Goal: Task Accomplishment & Management: Use online tool/utility

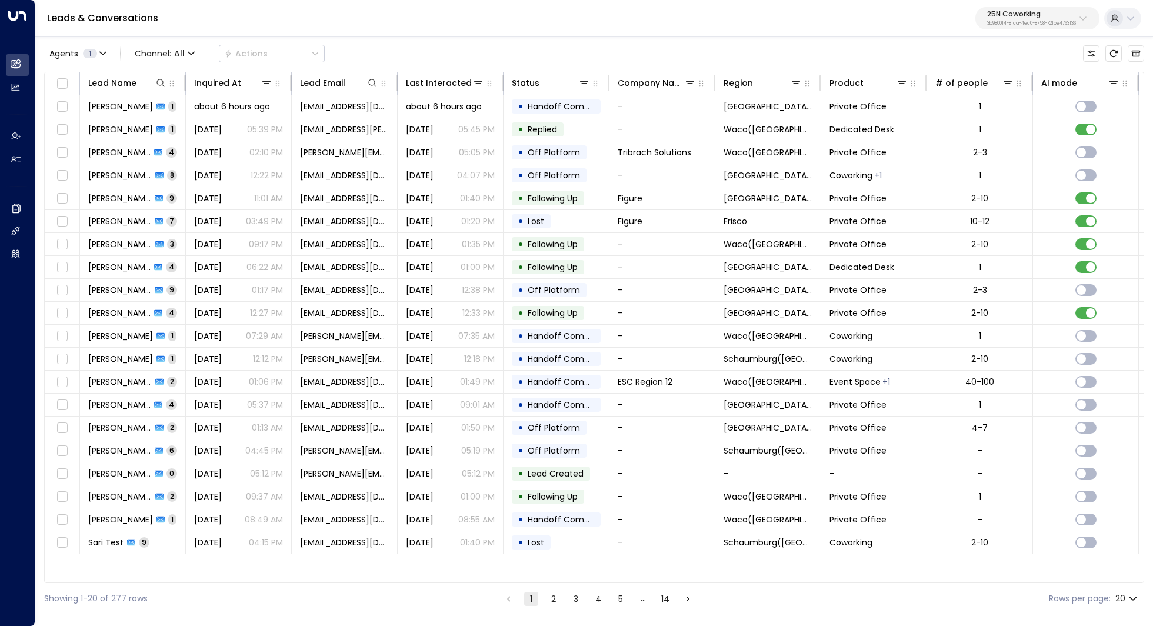
click at [1012, 14] on p "25N Coworking" at bounding box center [1031, 14] width 89 height 7
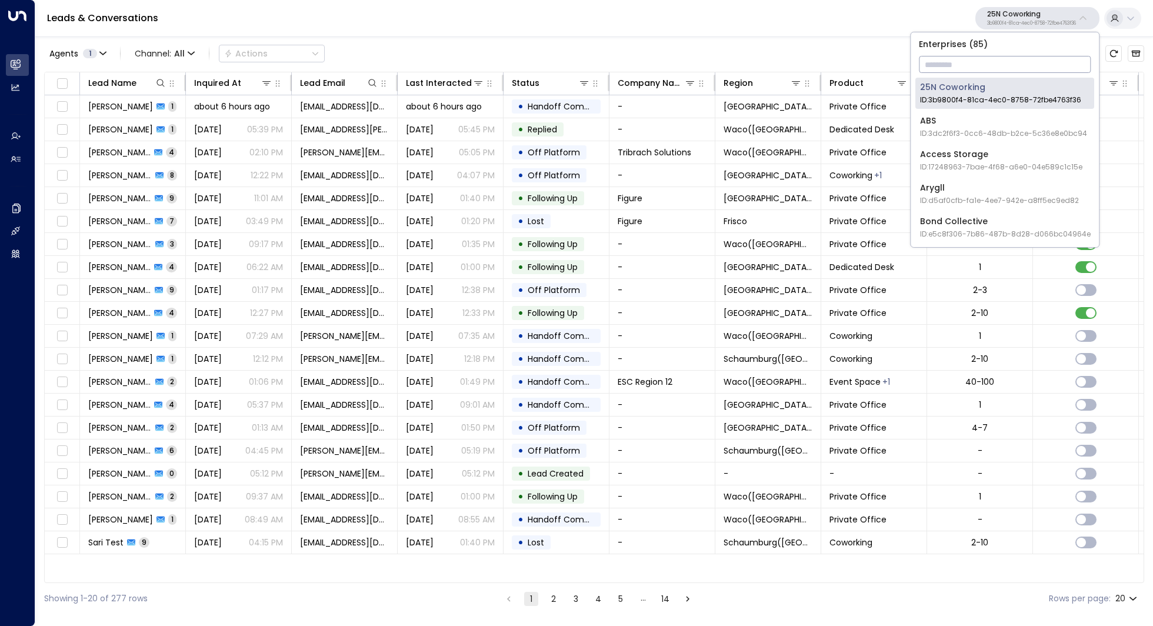
click at [986, 60] on input "text" at bounding box center [1005, 65] width 172 height 22
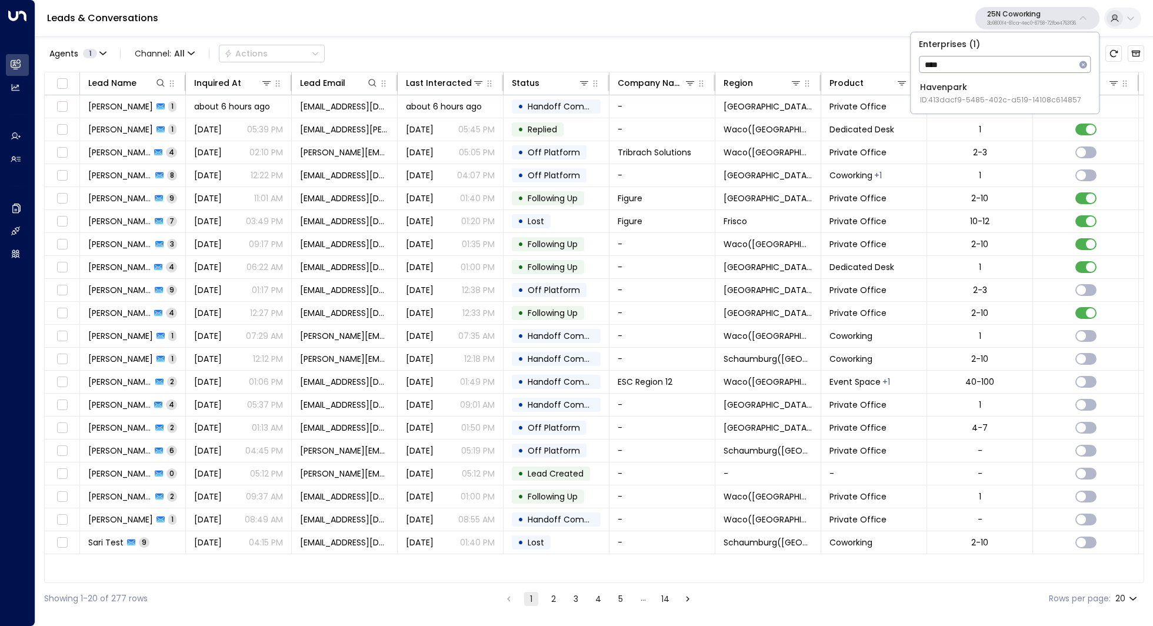
type input "****"
click at [996, 88] on div "Havenpark ID: 413dacf9-5485-402c-a519-14108c614857" at bounding box center [1000, 93] width 161 height 24
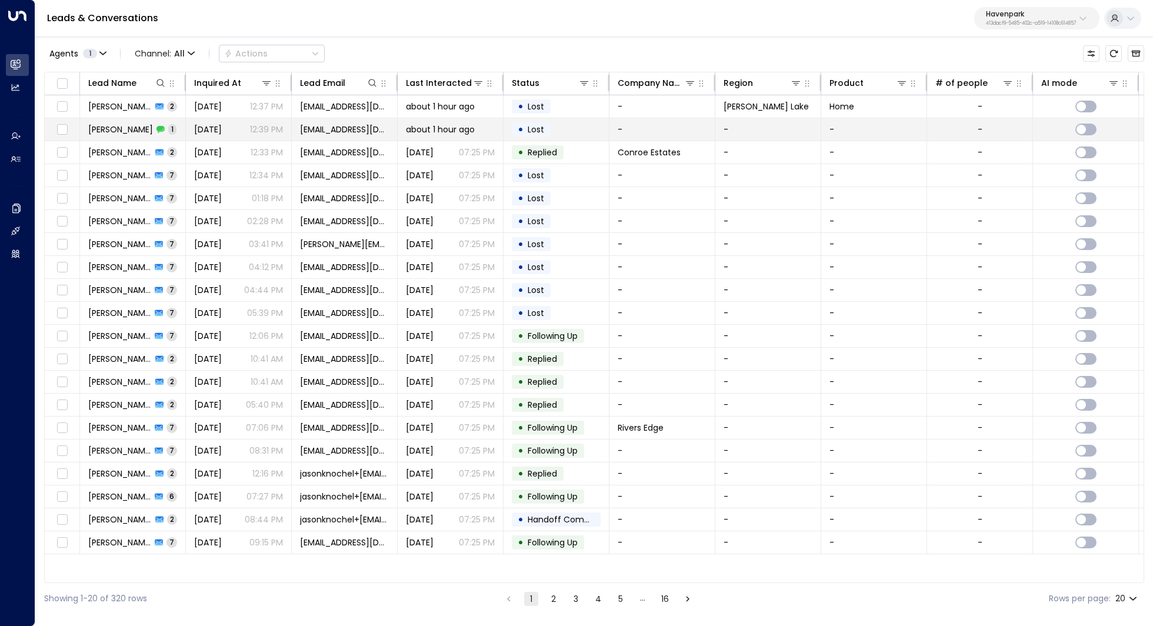
click at [130, 127] on span "[PERSON_NAME]" at bounding box center [120, 130] width 65 height 12
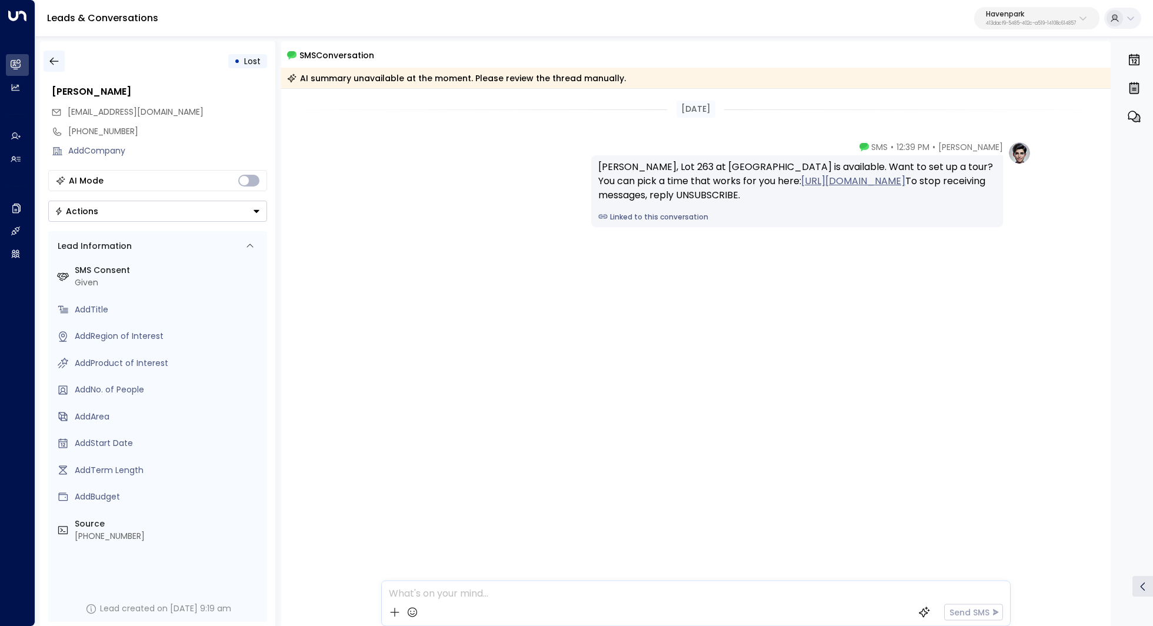
click at [45, 64] on button "button" at bounding box center [54, 61] width 21 height 21
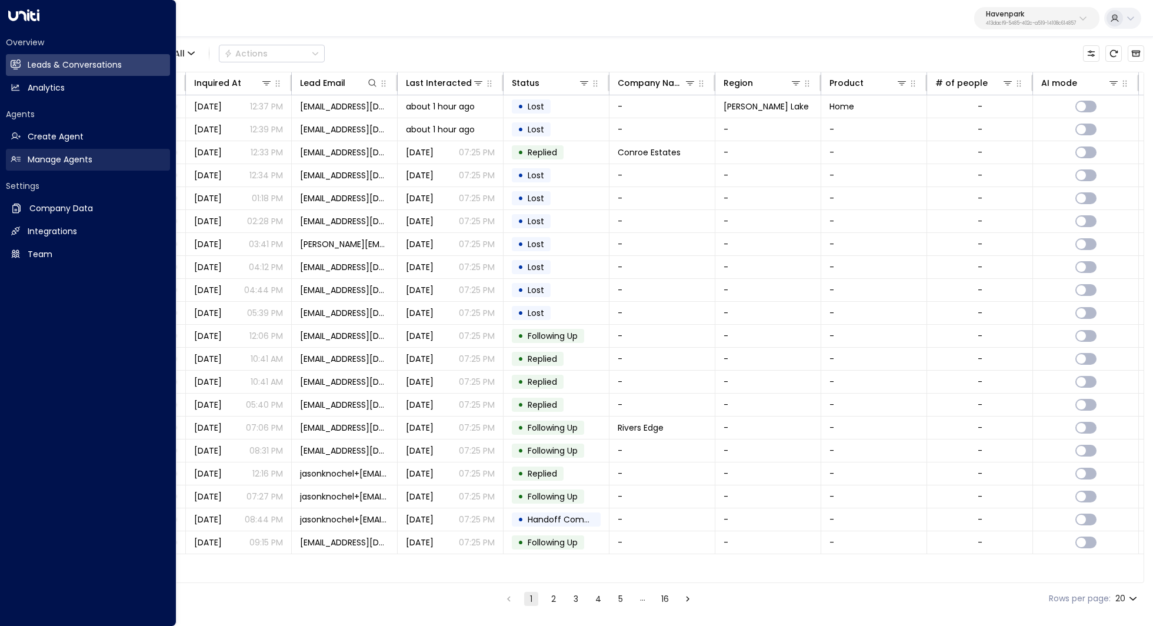
click at [36, 164] on h2 "Manage Agents" at bounding box center [60, 160] width 65 height 12
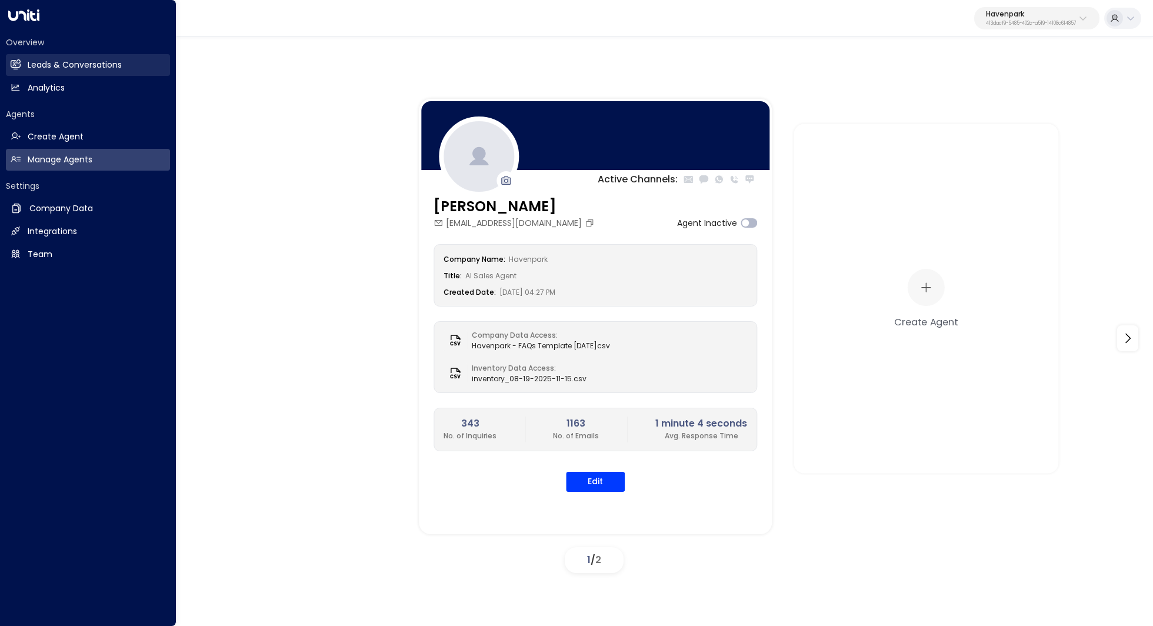
click at [114, 67] on h2 "Leads & Conversations" at bounding box center [75, 65] width 94 height 12
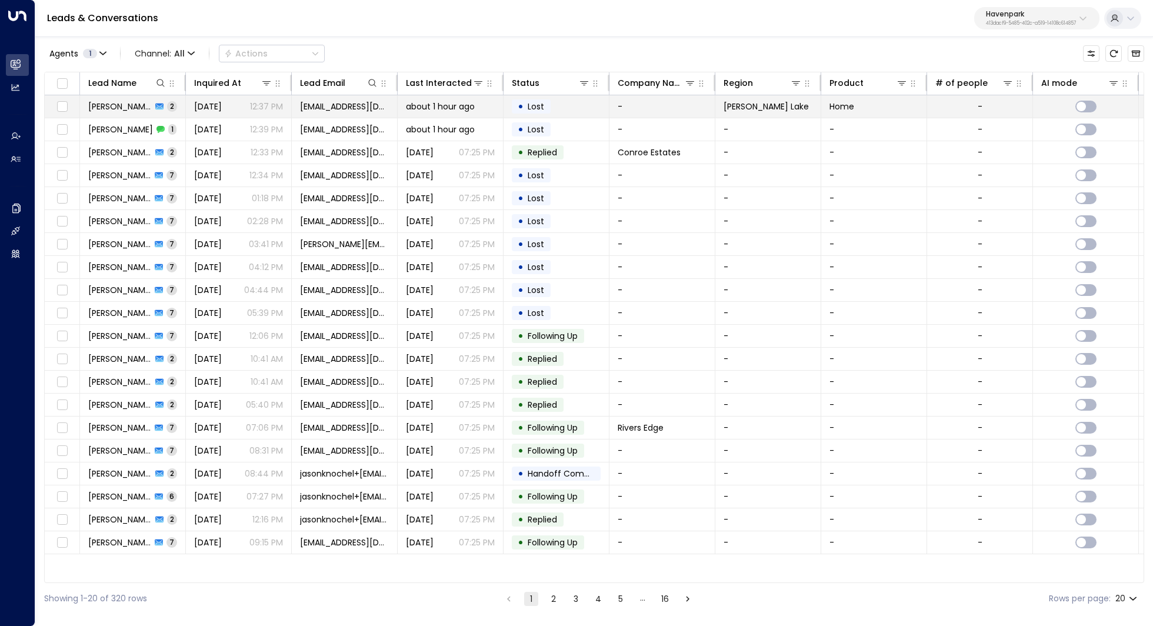
click at [125, 111] on span "[PERSON_NAME]" at bounding box center [120, 107] width 64 height 12
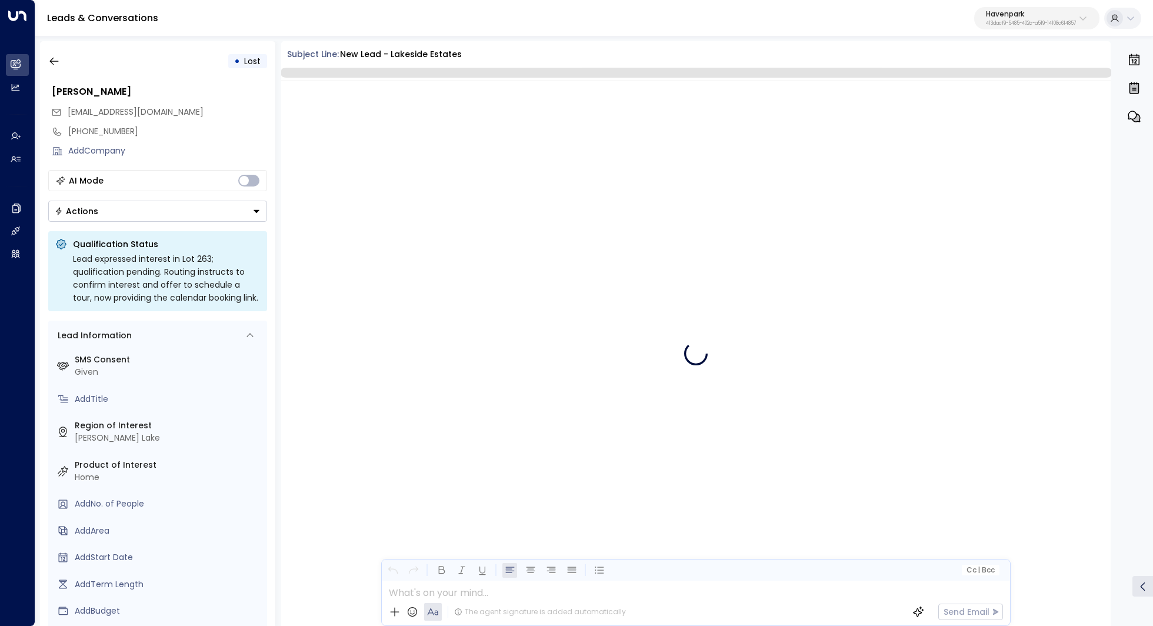
scroll to position [543, 0]
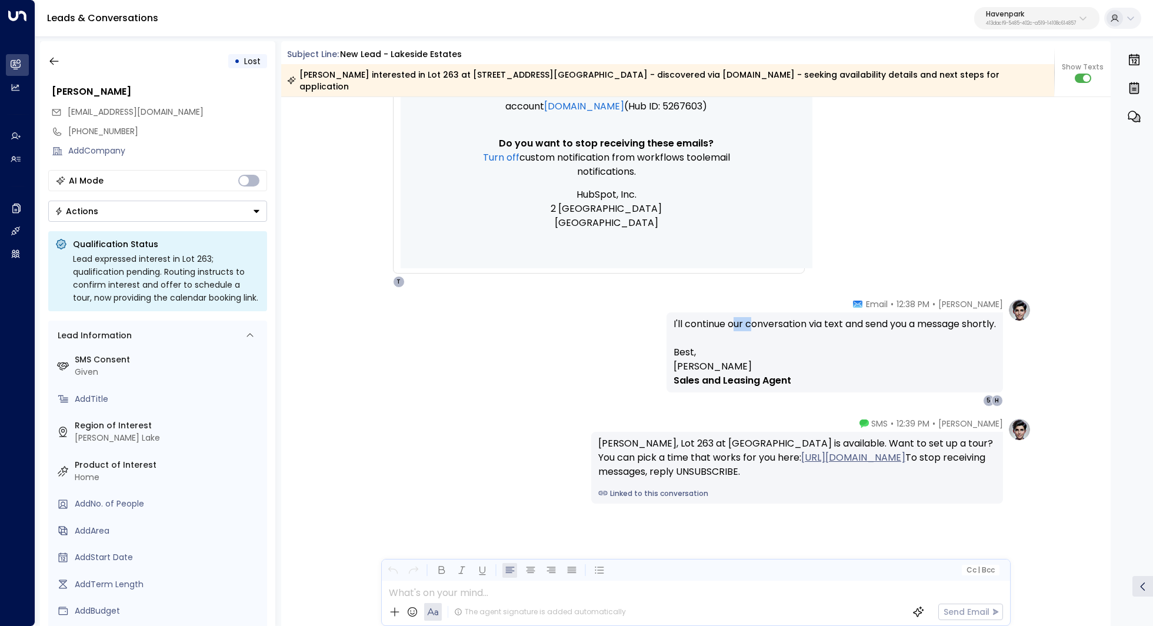
drag, startPoint x: 729, startPoint y: 314, endPoint x: 748, endPoint y: 314, distance: 18.8
click at [746, 317] on p "I'll continue our conversation via text and send you a message shortly." at bounding box center [834, 331] width 322 height 28
click at [748, 317] on p "I'll continue our conversation via text and send you a message shortly." at bounding box center [834, 331] width 322 height 28
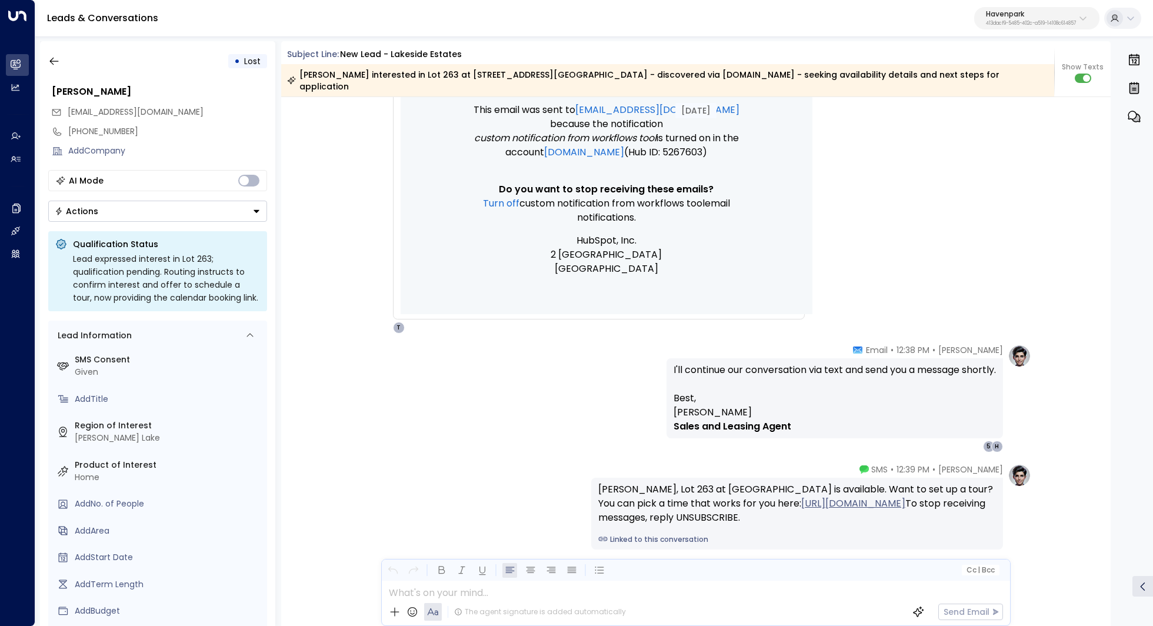
scroll to position [569, 0]
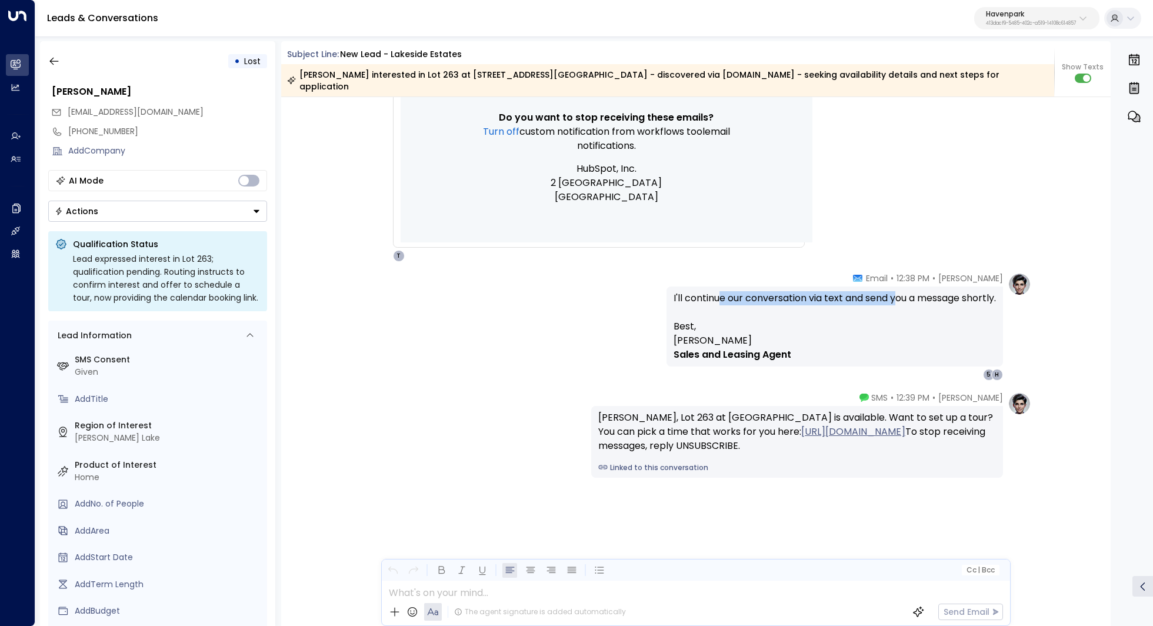
drag, startPoint x: 709, startPoint y: 285, endPoint x: 888, endPoint y: 281, distance: 178.9
click at [888, 291] on p "I'll continue our conversation via text and send you a message shortly." at bounding box center [834, 305] width 322 height 28
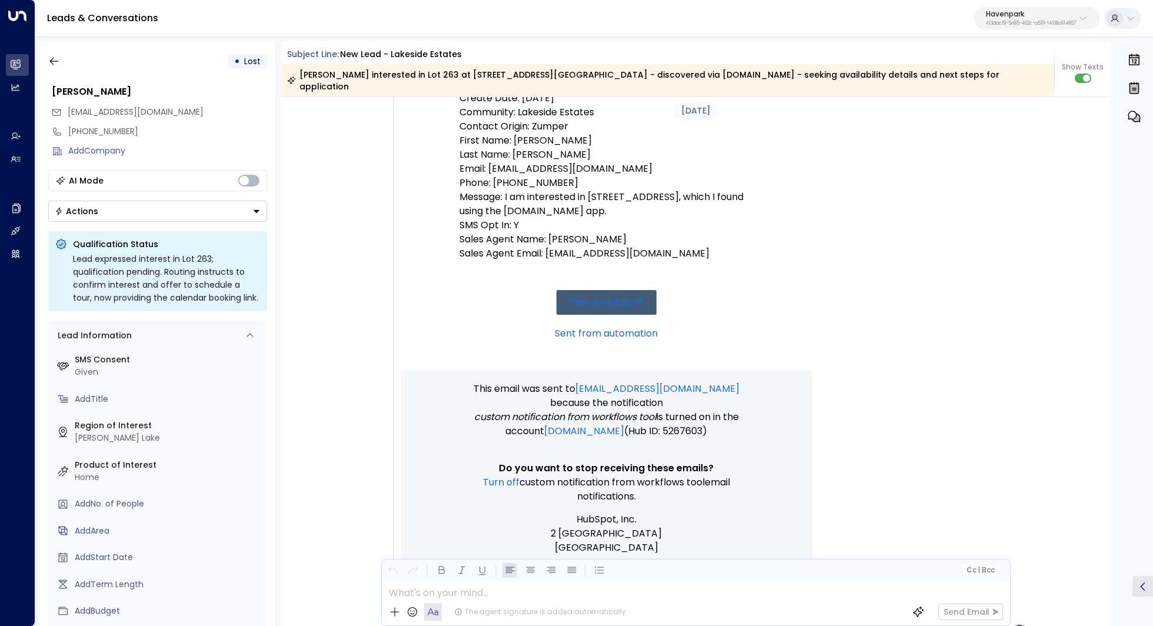
scroll to position [216, 0]
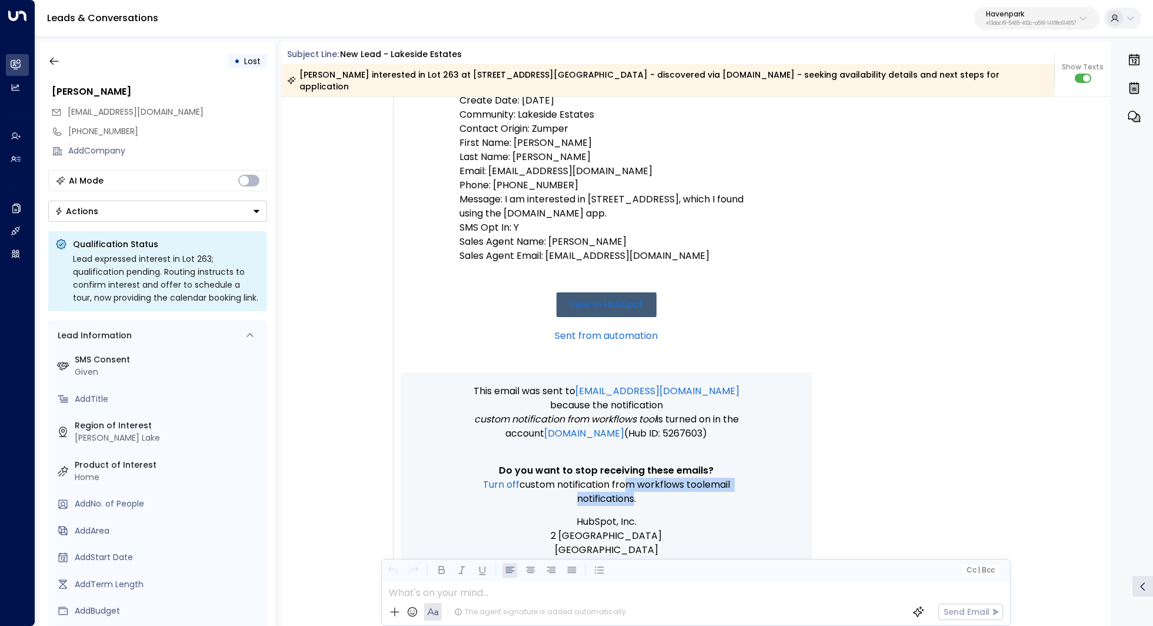
drag, startPoint x: 625, startPoint y: 475, endPoint x: 623, endPoint y: 488, distance: 13.0
click at [623, 488] on p "Turn off Custom notification from workflows tool email notifications." at bounding box center [606, 492] width 294 height 28
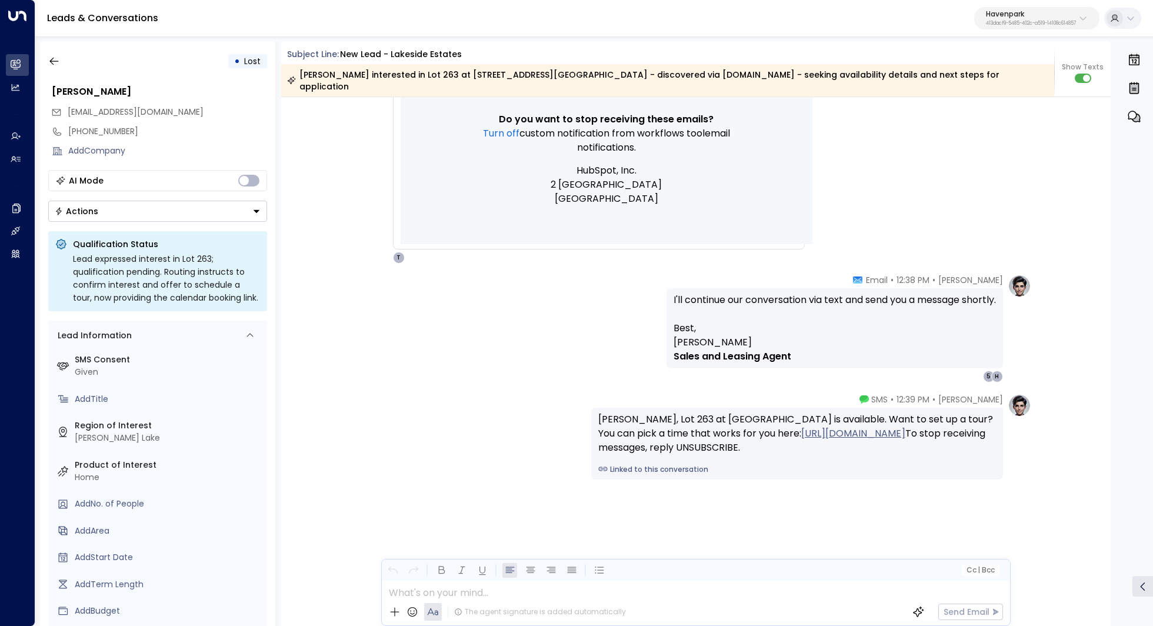
scroll to position [569, 0]
drag, startPoint x: 734, startPoint y: 285, endPoint x: 774, endPoint y: 285, distance: 40.0
click at [774, 291] on p "I'll continue our conversation via text and send you a message shortly." at bounding box center [834, 305] width 322 height 28
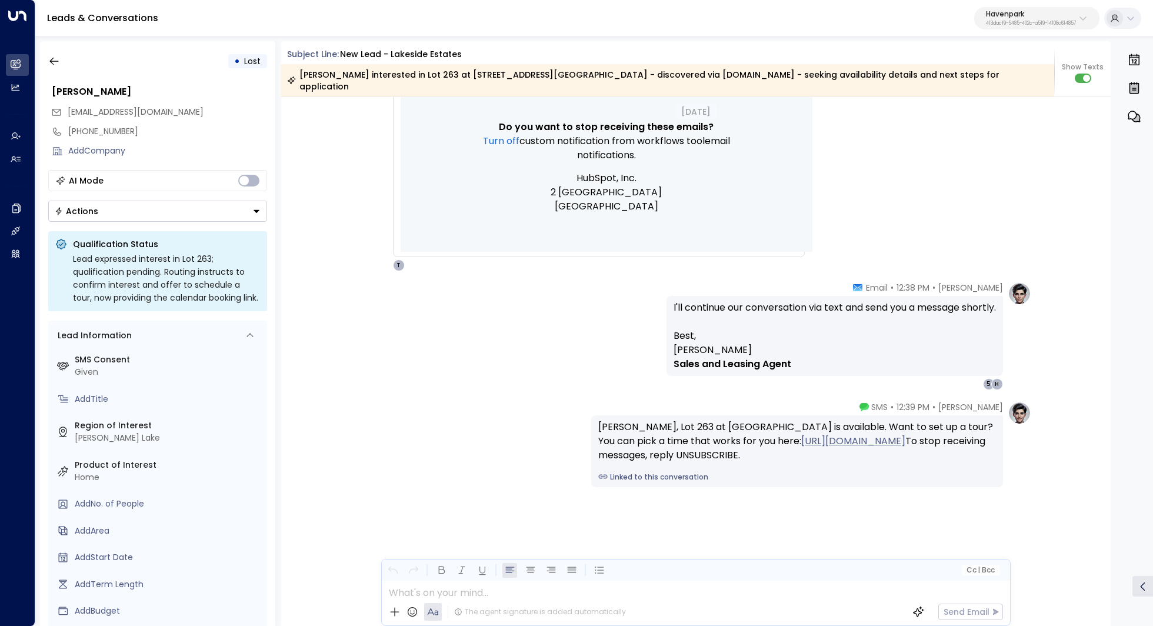
scroll to position [565, 0]
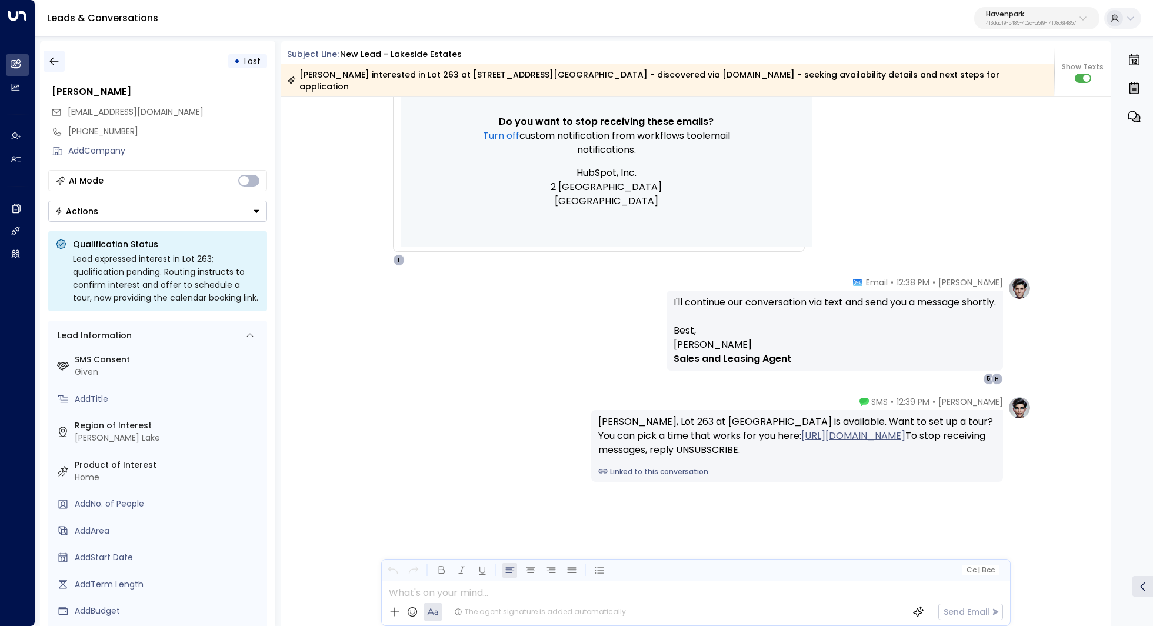
click at [52, 57] on icon "button" at bounding box center [54, 61] width 12 height 12
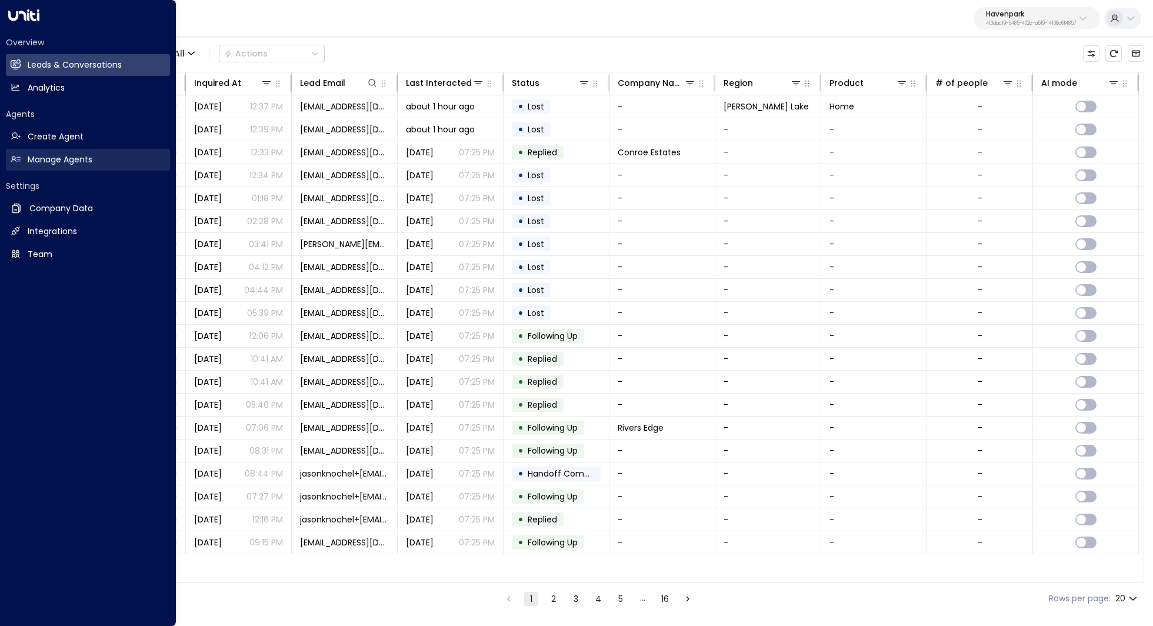
click at [75, 158] on h2 "Manage Agents" at bounding box center [60, 160] width 65 height 12
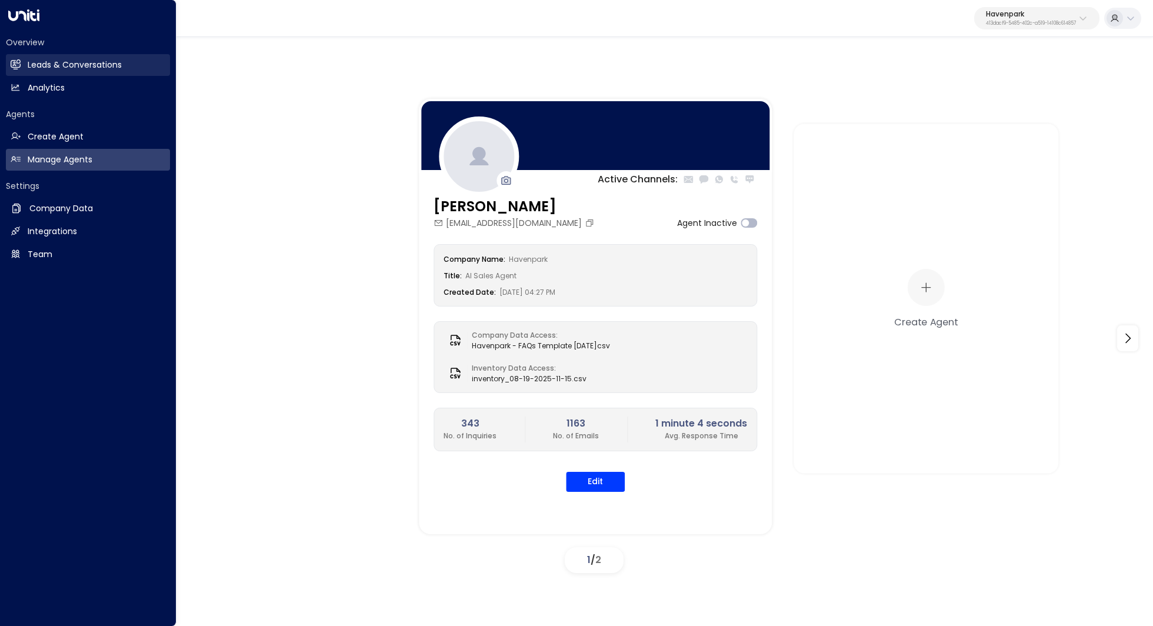
click at [118, 67] on h2 "Leads & Conversations" at bounding box center [75, 65] width 94 height 12
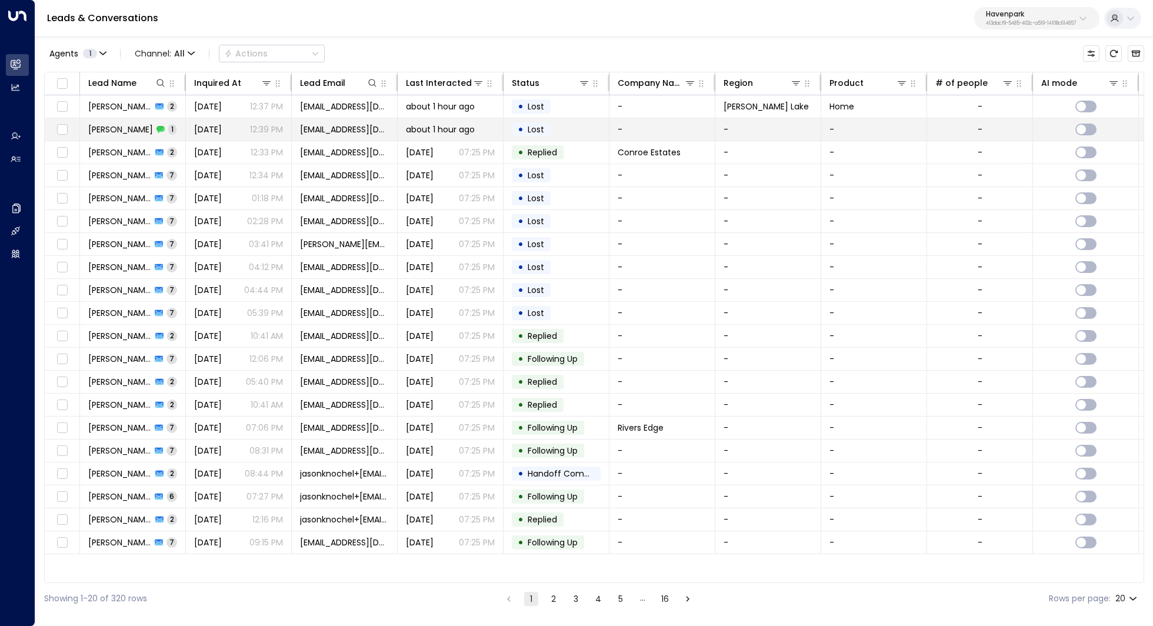
click at [116, 129] on span "[PERSON_NAME]" at bounding box center [120, 130] width 65 height 12
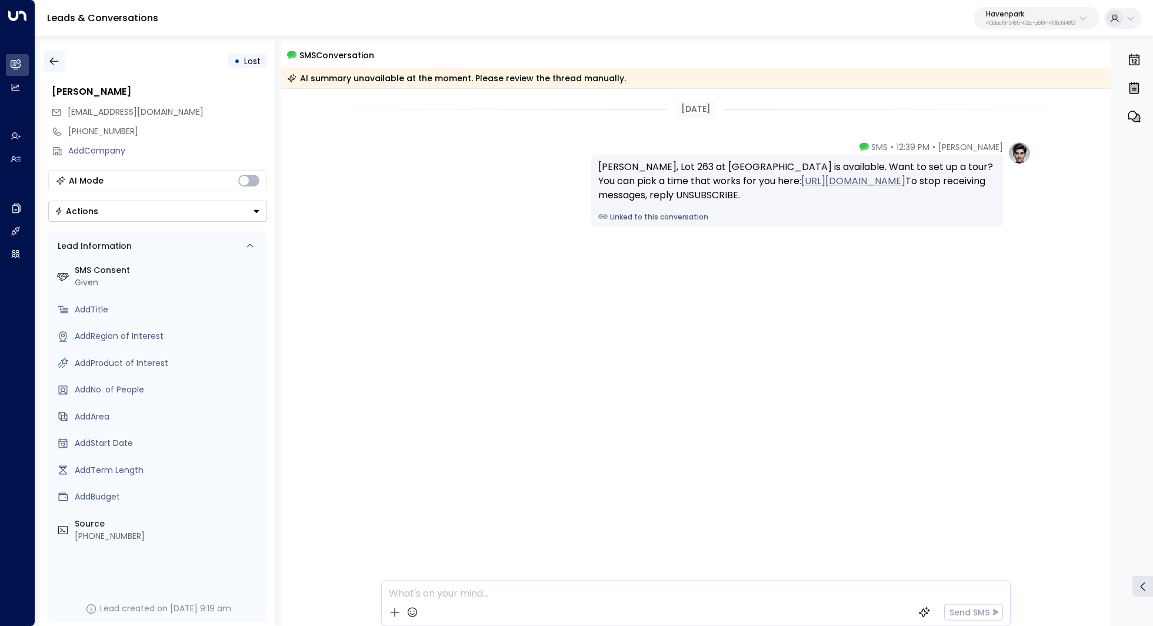
click at [54, 60] on icon "button" at bounding box center [54, 61] width 12 height 12
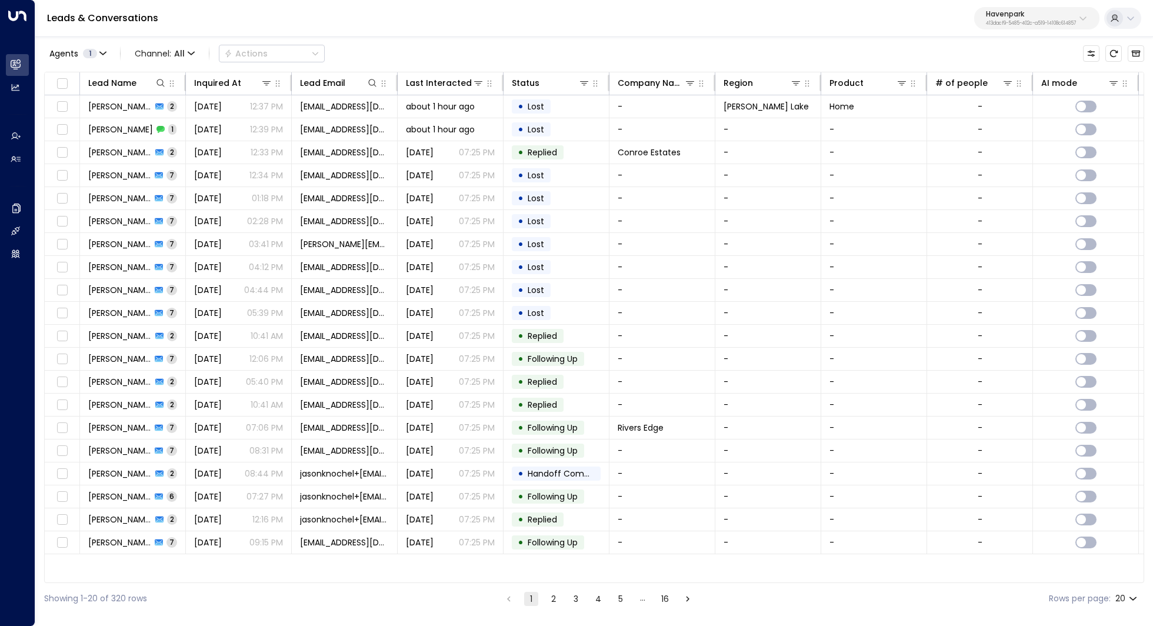
click at [553, 602] on button "2" at bounding box center [553, 599] width 14 height 14
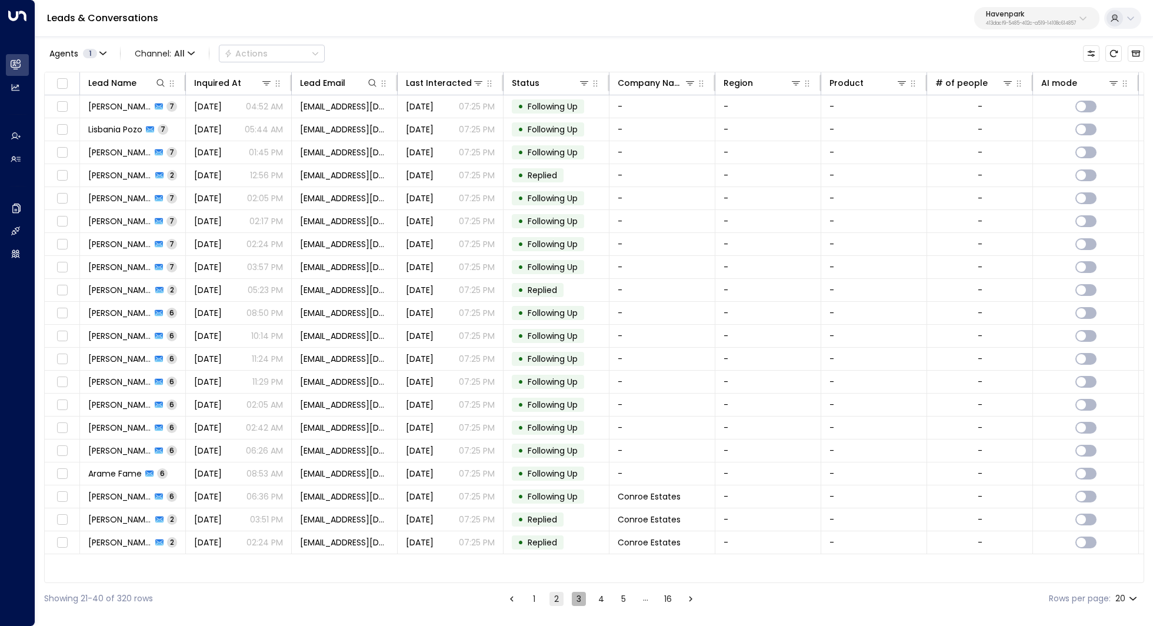
click at [580, 601] on button "3" at bounding box center [579, 599] width 14 height 14
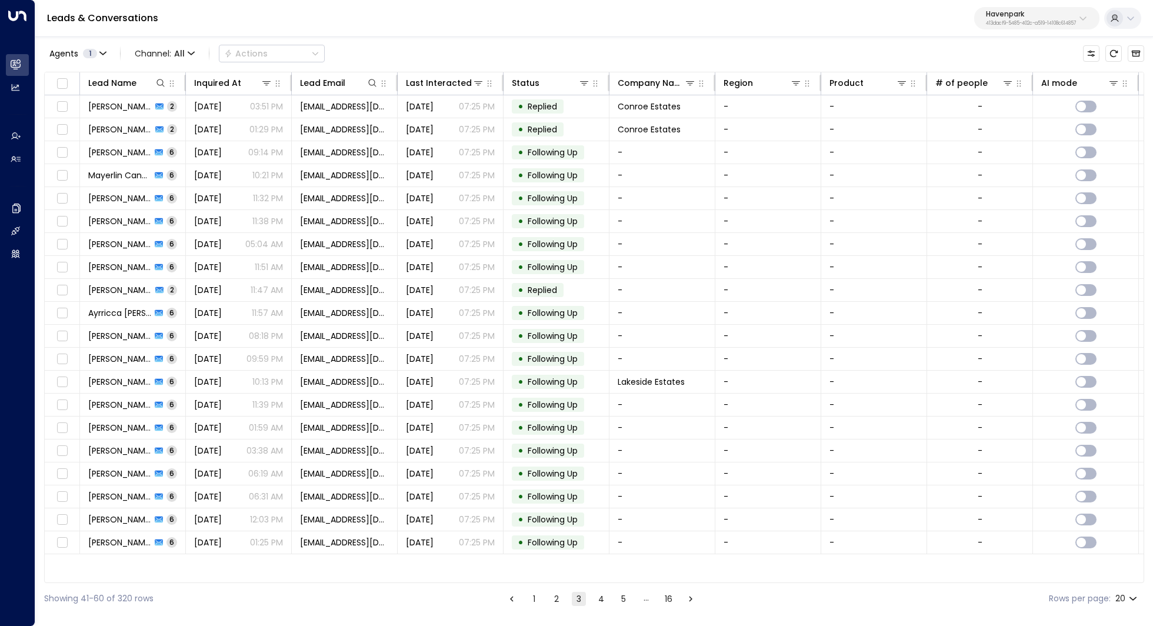
click at [536, 603] on button "1" at bounding box center [534, 599] width 14 height 14
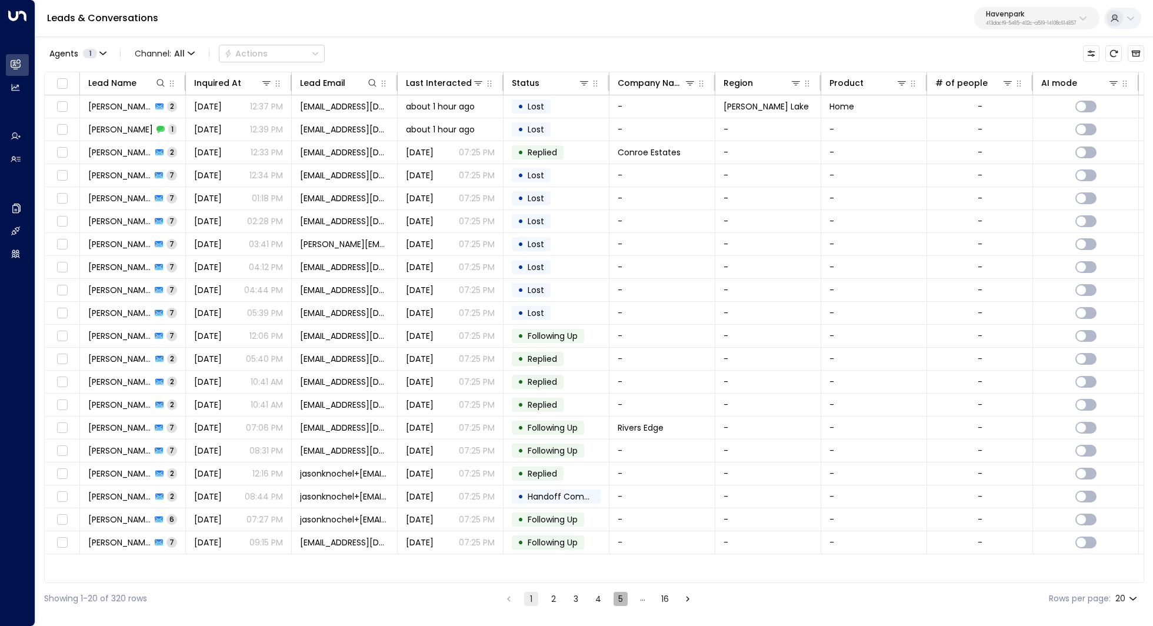
click at [619, 605] on button "5" at bounding box center [620, 599] width 14 height 14
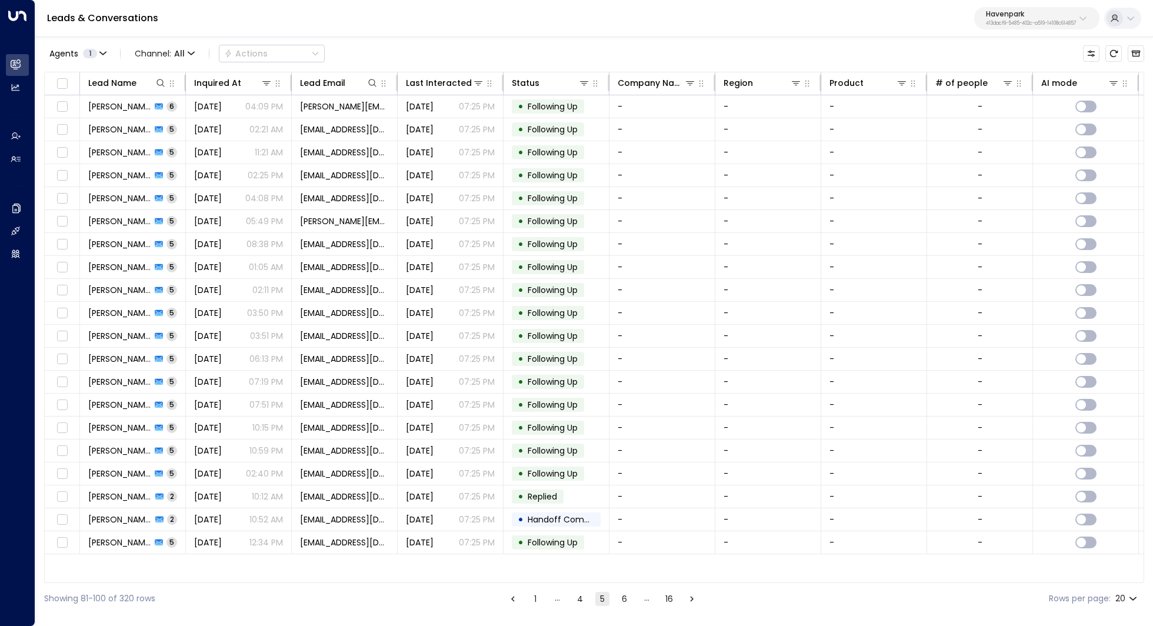
click at [583, 601] on button "4" at bounding box center [580, 599] width 14 height 14
click at [534, 597] on button "1" at bounding box center [534, 599] width 14 height 14
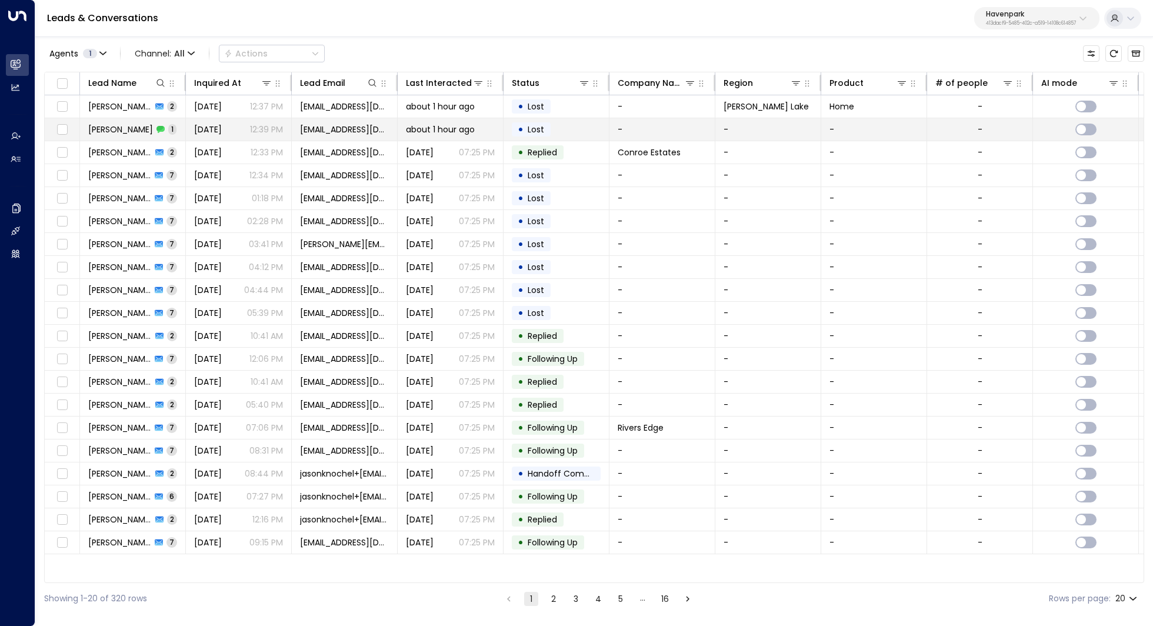
click at [112, 132] on span "[PERSON_NAME]" at bounding box center [120, 130] width 65 height 12
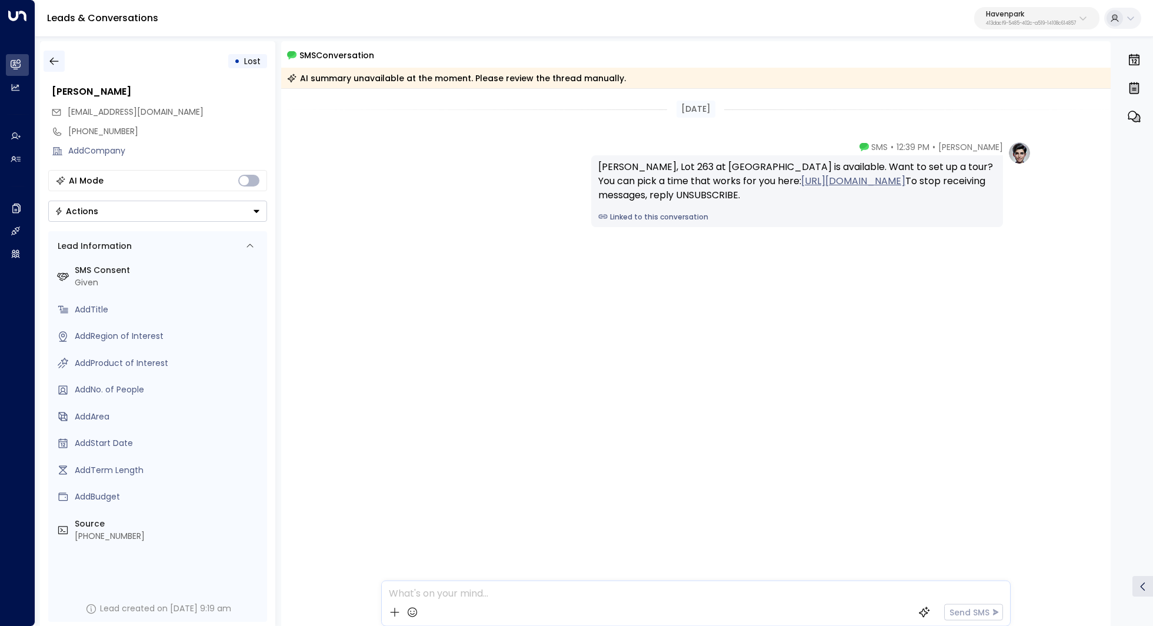
click at [50, 61] on icon "button" at bounding box center [53, 62] width 9 height 8
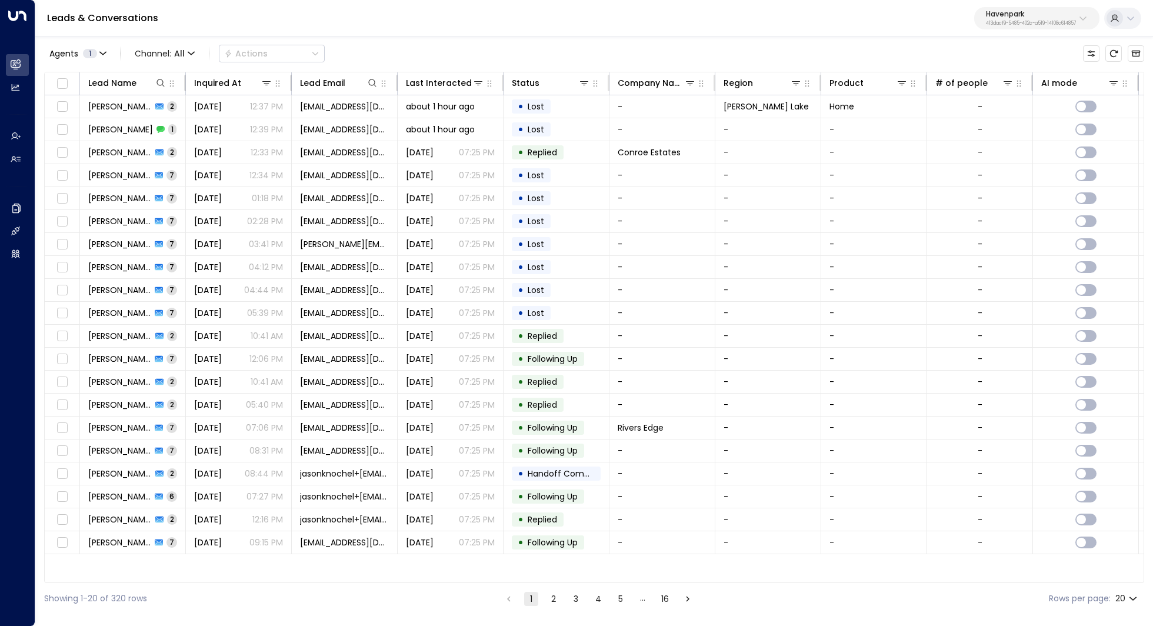
click at [1055, 21] on p "413dacf9-5485-402c-a519-14108c614857" at bounding box center [1031, 23] width 90 height 5
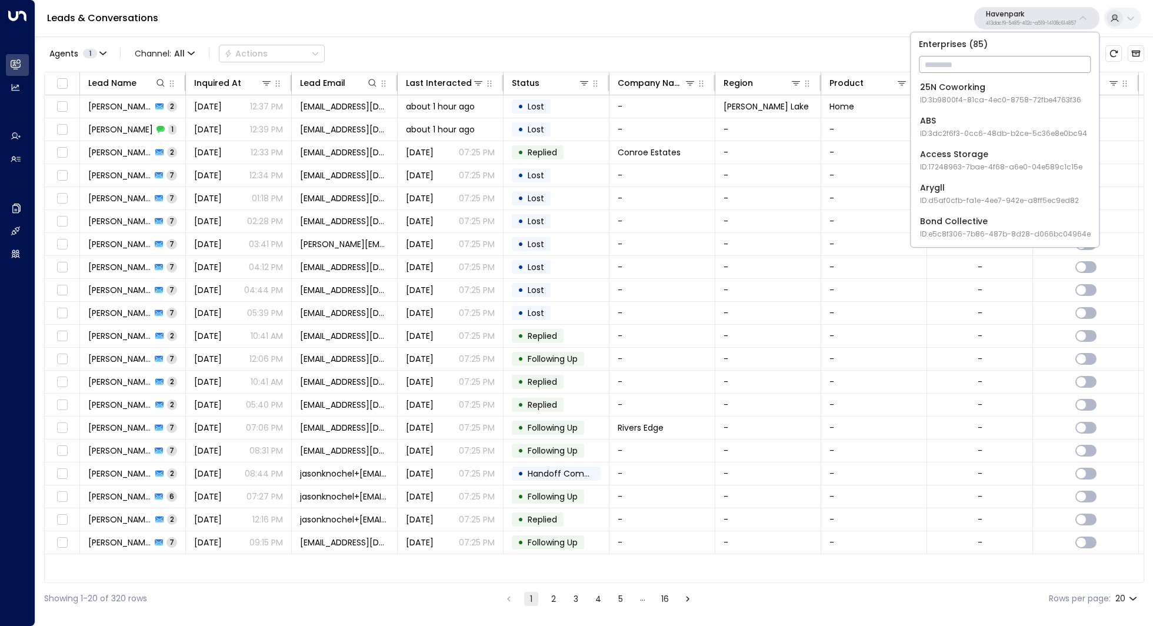
click at [998, 59] on input "text" at bounding box center [1005, 65] width 172 height 22
type input "****"
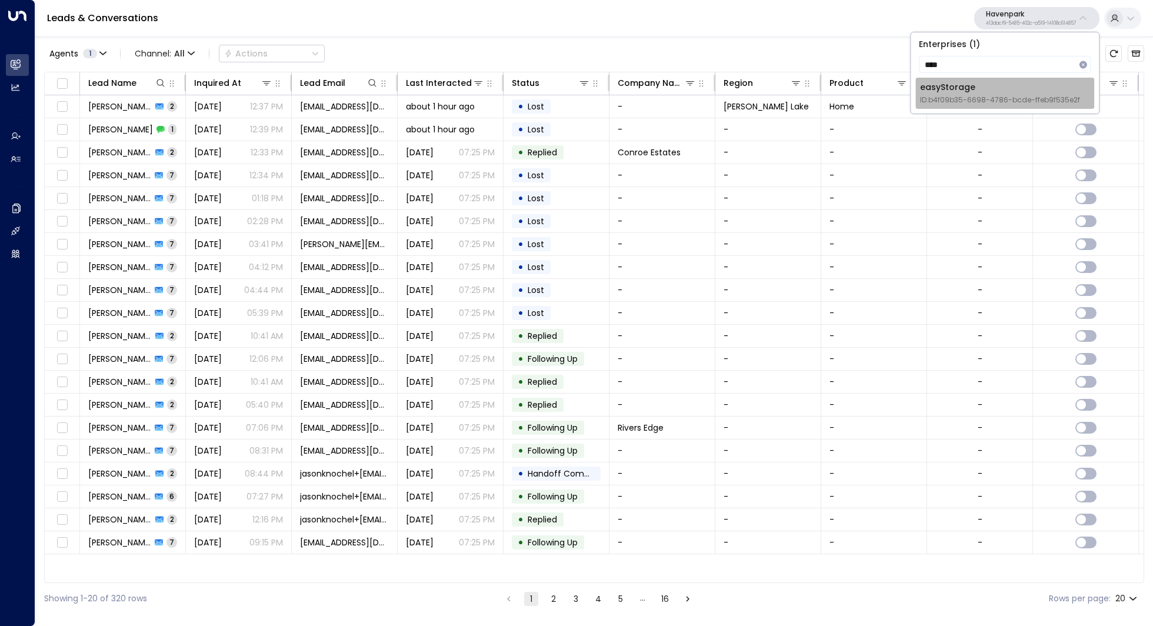
click at [968, 95] on span "ID: b4f09b35-6698-4786-bcde-ffeb9f535e2f" at bounding box center [1000, 100] width 160 height 11
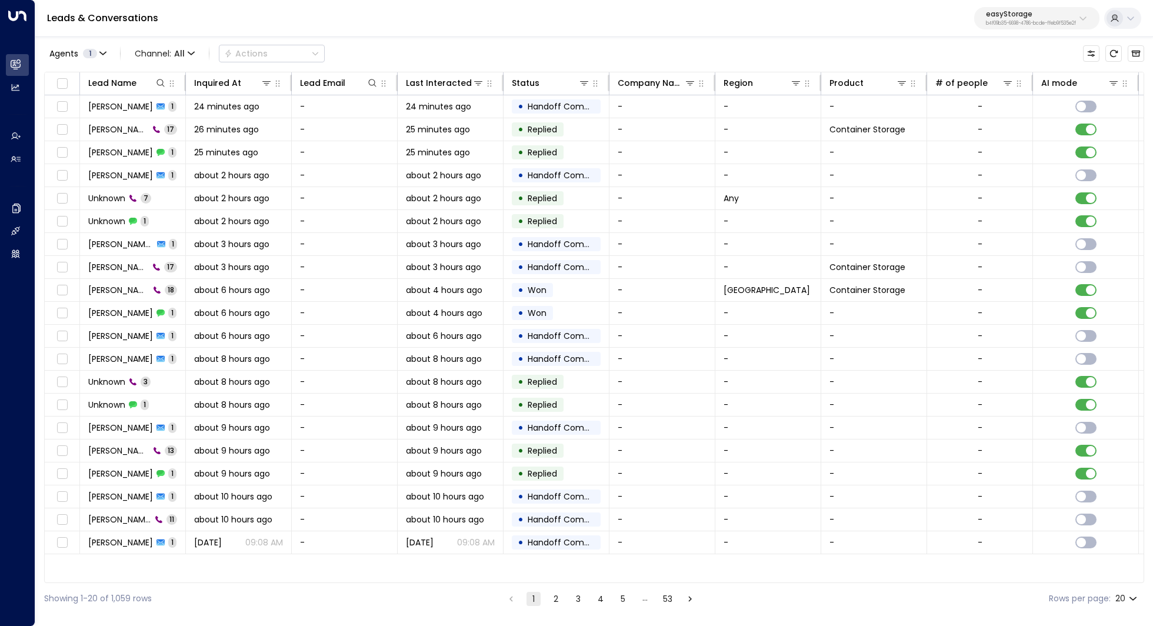
click at [1031, 18] on div "easyStorage b4f09b35-6698-4786-bcde-ffeb9f535e2f" at bounding box center [1031, 18] width 90 height 15
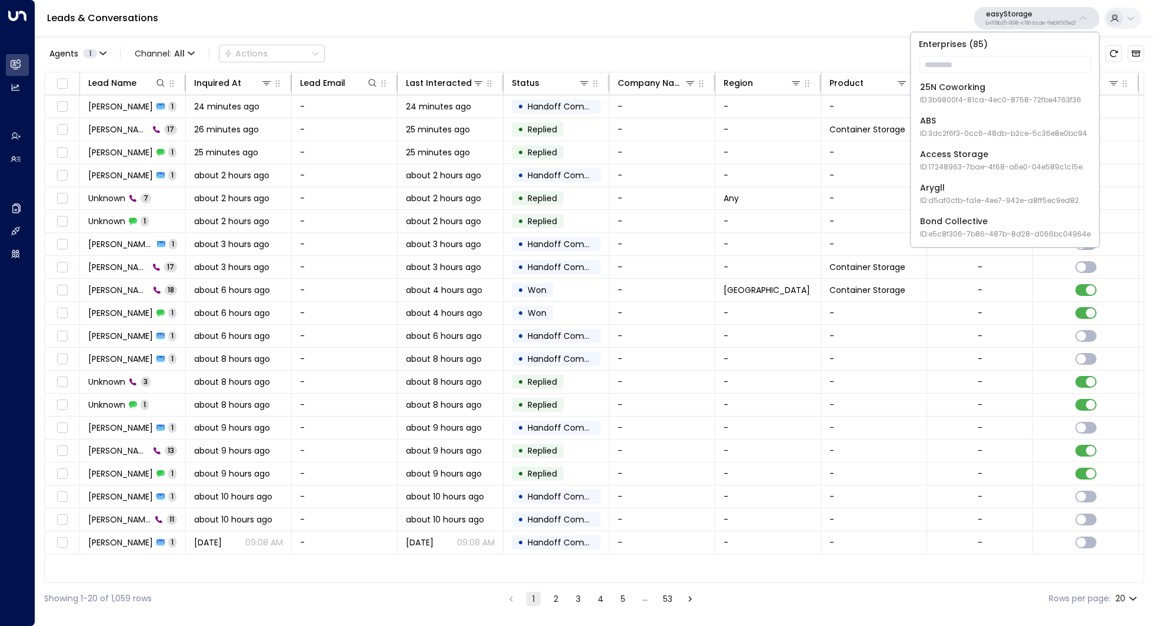
click at [1031, 18] on div "easyStorage b4f09b35-6698-4786-bcde-ffeb9f535e2f" at bounding box center [1031, 18] width 90 height 15
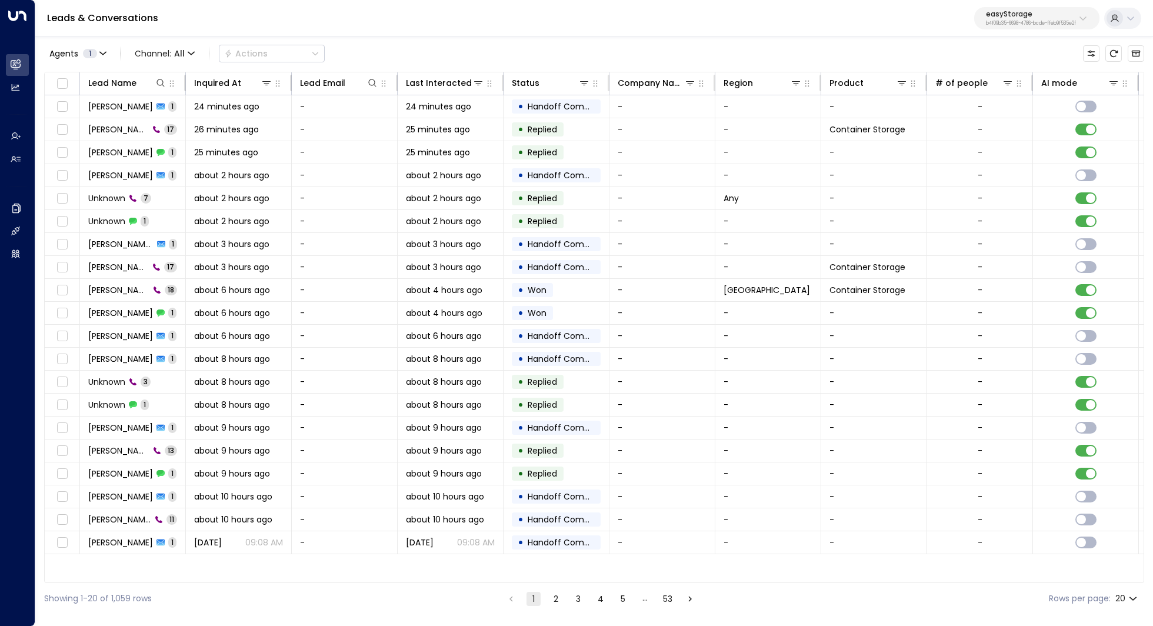
click at [1036, 10] on button "easyStorage b4f09b35-6698-4786-bcde-ffeb9f535e2f" at bounding box center [1036, 18] width 125 height 22
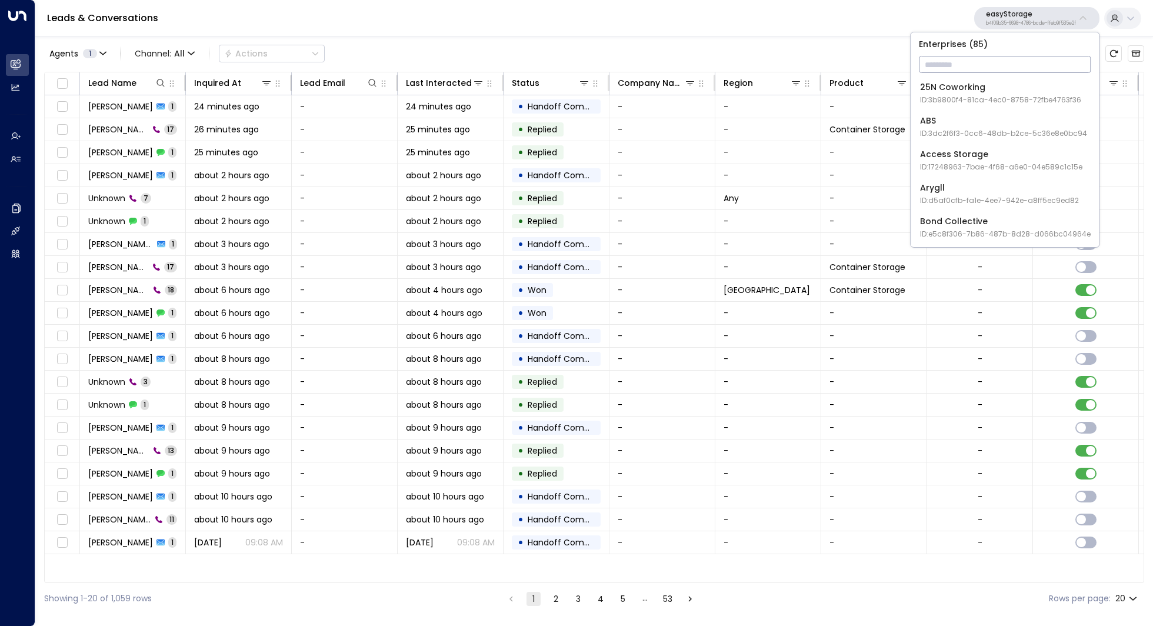
click at [972, 64] on input "text" at bounding box center [1005, 65] width 172 height 22
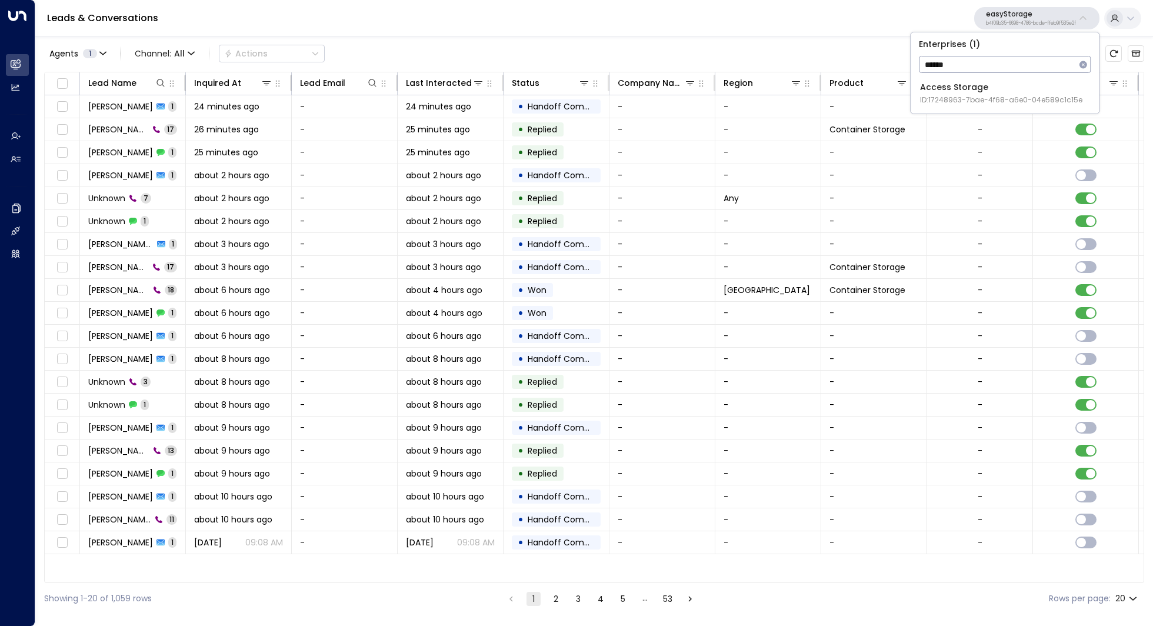
type input "******"
click at [970, 101] on span "ID: 17248963-7bae-4f68-a6e0-04e589c1c15e" at bounding box center [1001, 100] width 162 height 11
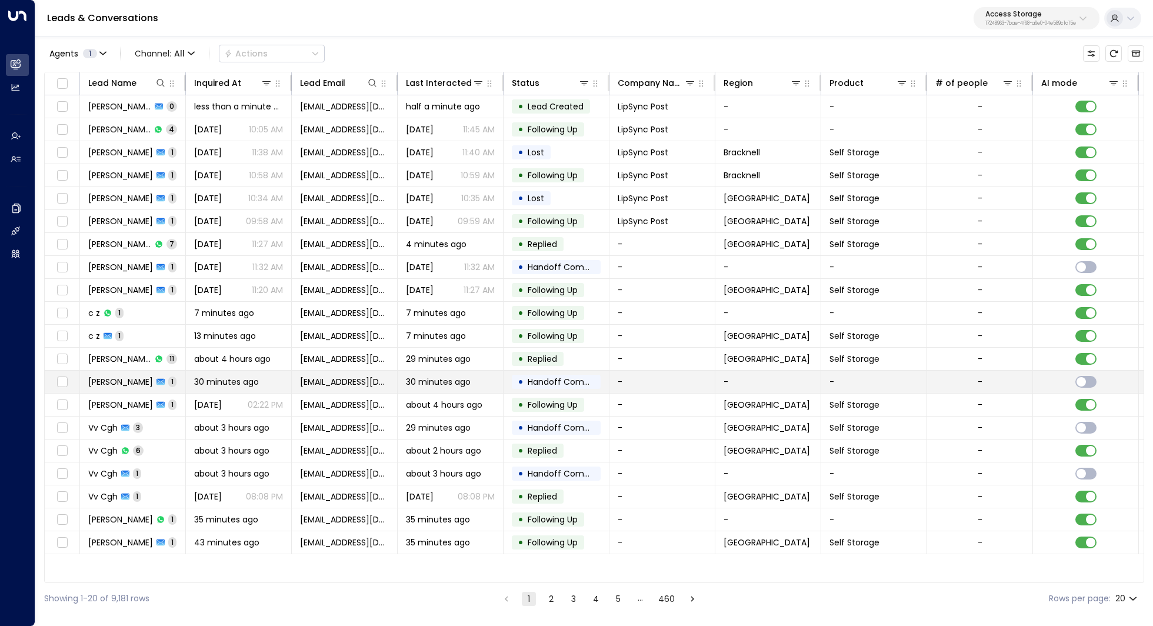
click at [124, 379] on span "[PERSON_NAME]" at bounding box center [120, 382] width 65 height 12
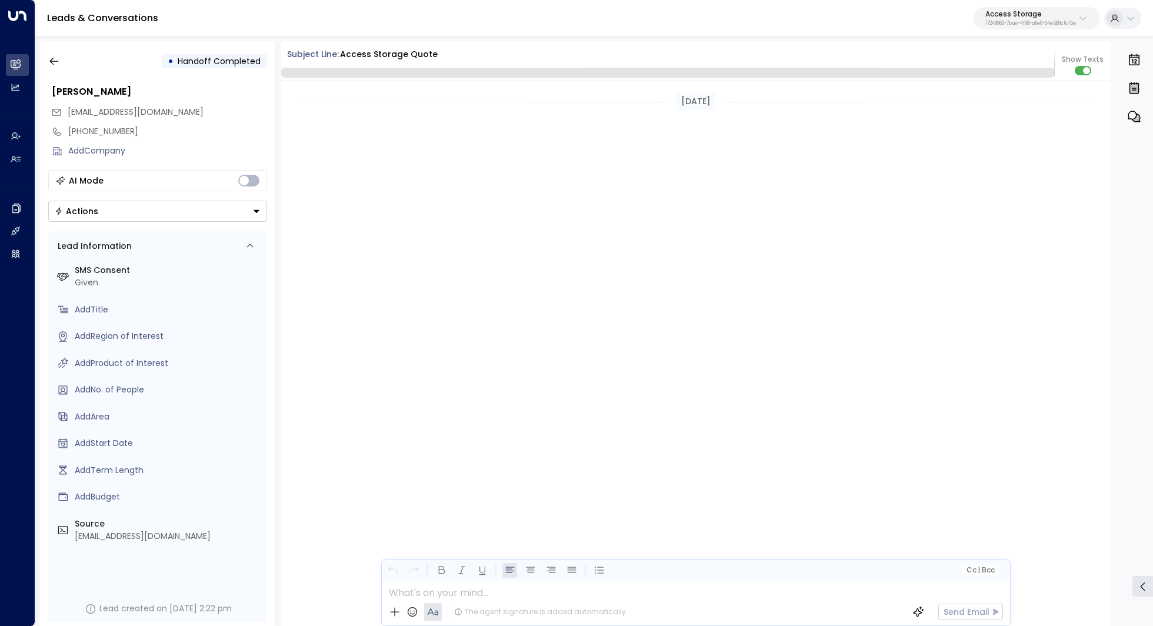
scroll to position [1665, 0]
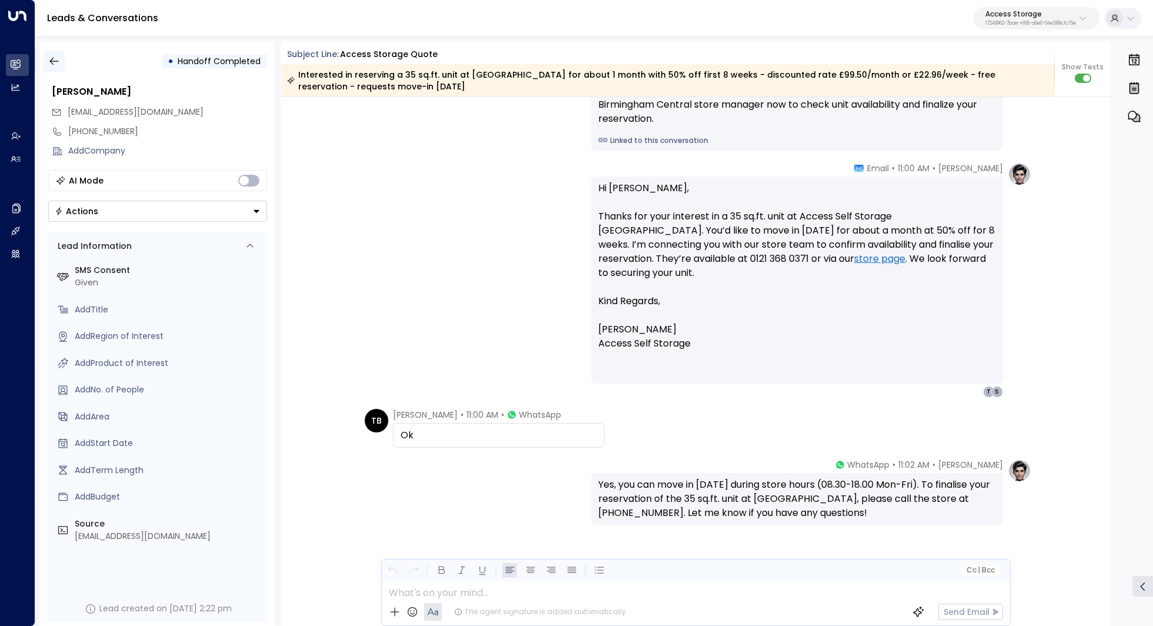
click at [52, 67] on button "button" at bounding box center [54, 61] width 21 height 21
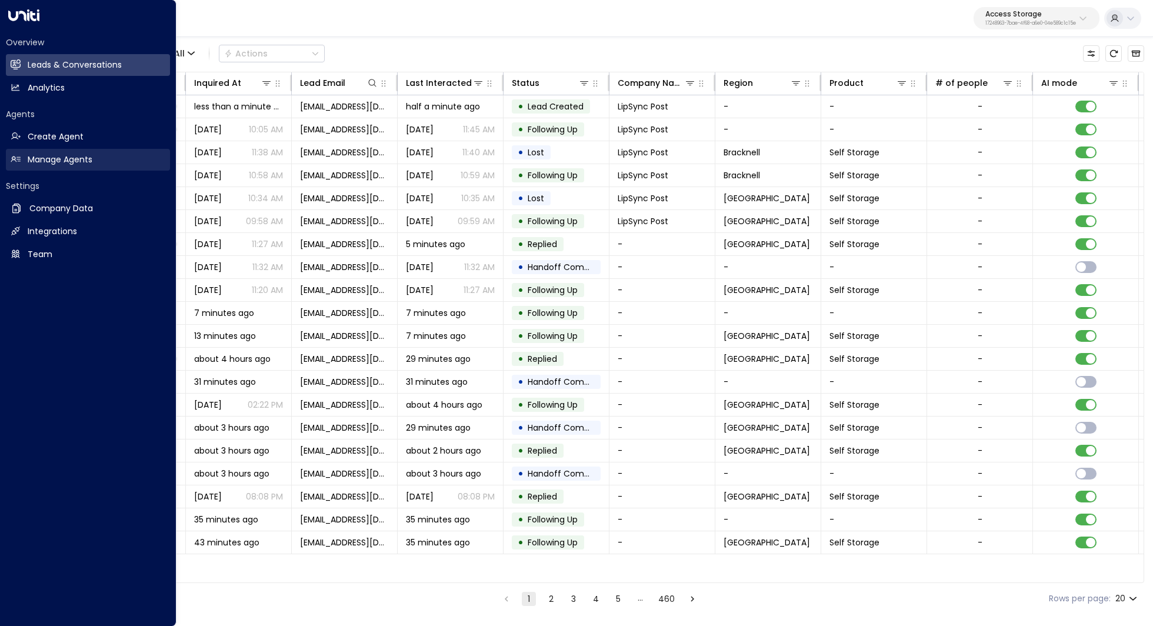
click at [64, 162] on h2 "Manage Agents" at bounding box center [60, 160] width 65 height 12
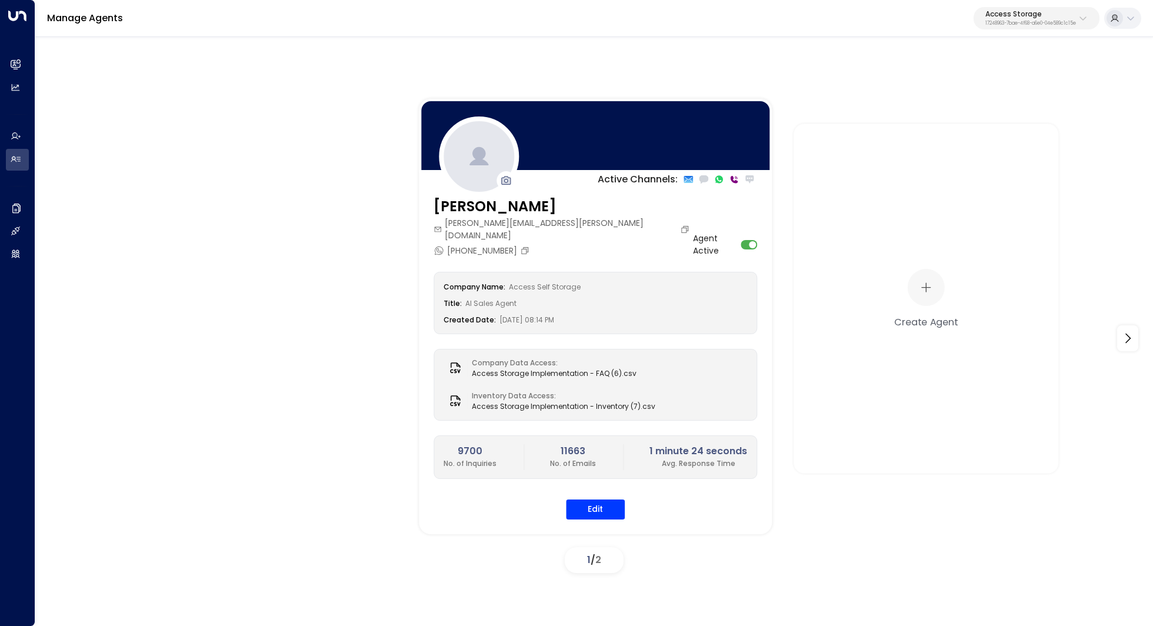
click at [1030, 21] on p "17248963-7bae-4f68-a6e0-04e589c1c15e" at bounding box center [1030, 23] width 91 height 5
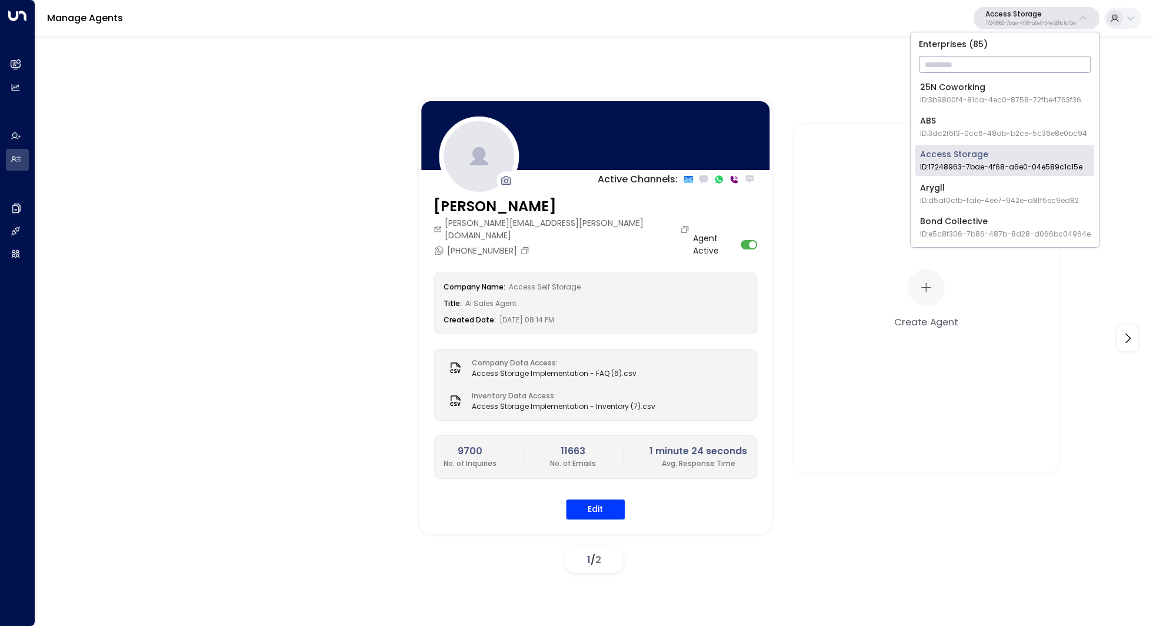
click at [993, 57] on input "text" at bounding box center [1005, 65] width 172 height 22
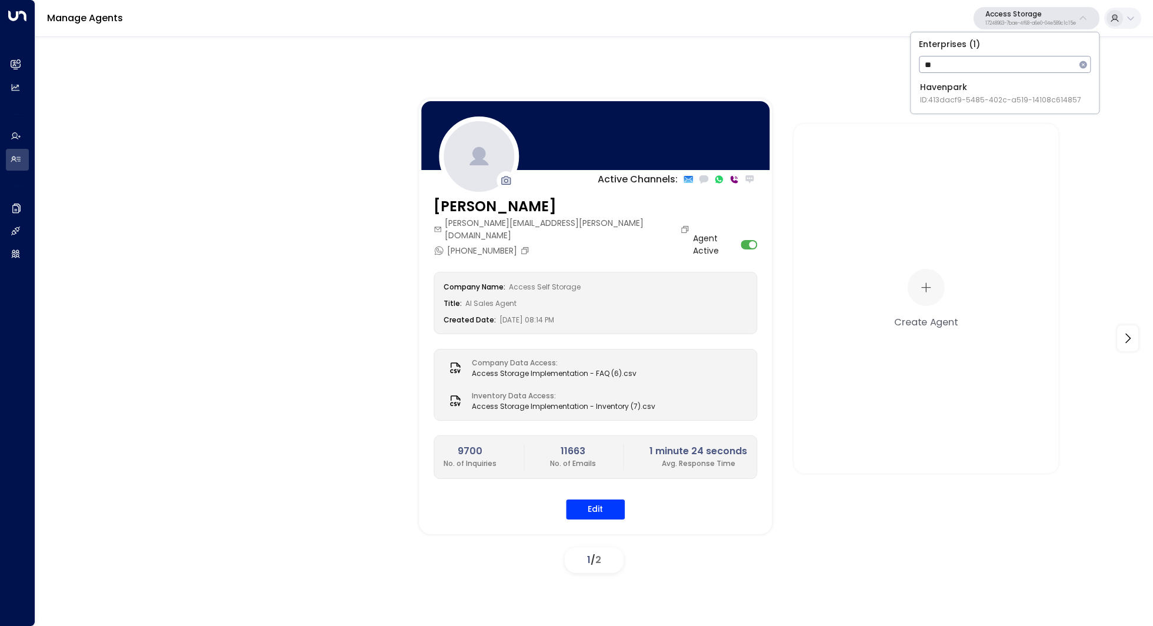
type input "**"
click at [958, 101] on span "ID: 413dacf9-5485-402c-a519-14108c614857" at bounding box center [1000, 100] width 161 height 11
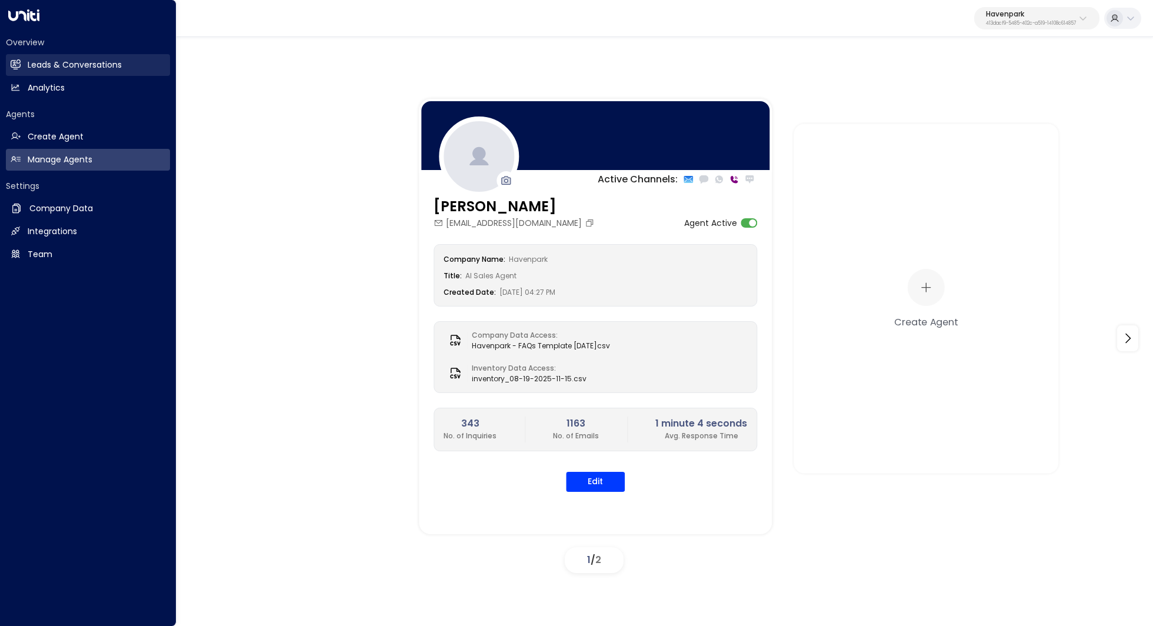
click at [87, 69] on h2 "Leads & Conversations" at bounding box center [75, 65] width 94 height 12
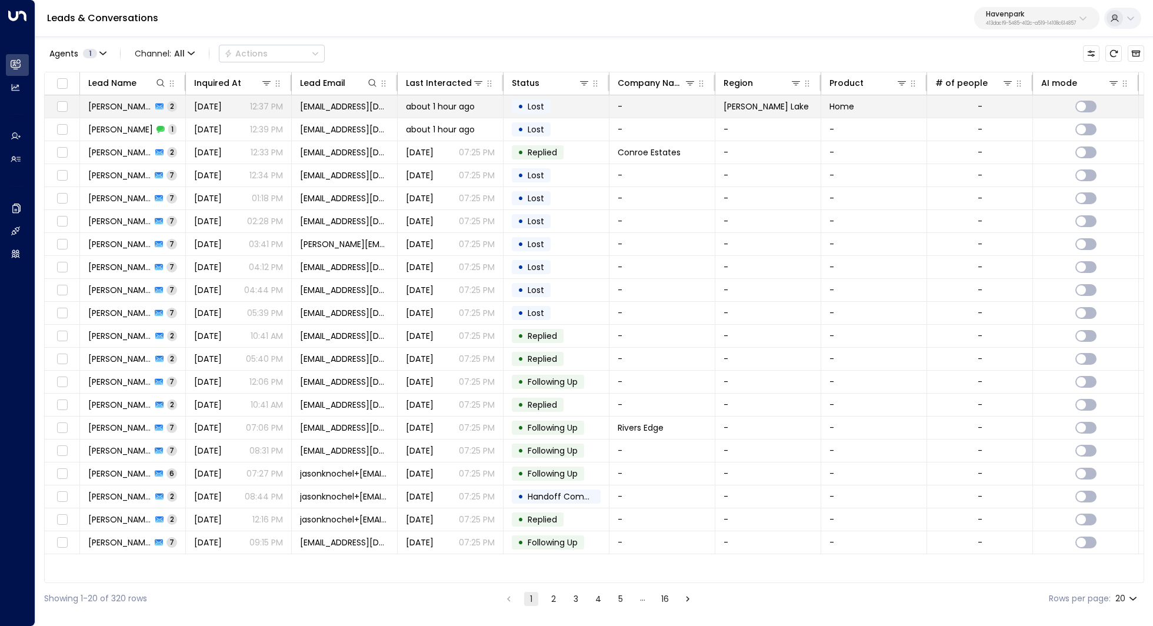
click at [124, 105] on span "[PERSON_NAME]" at bounding box center [120, 107] width 64 height 12
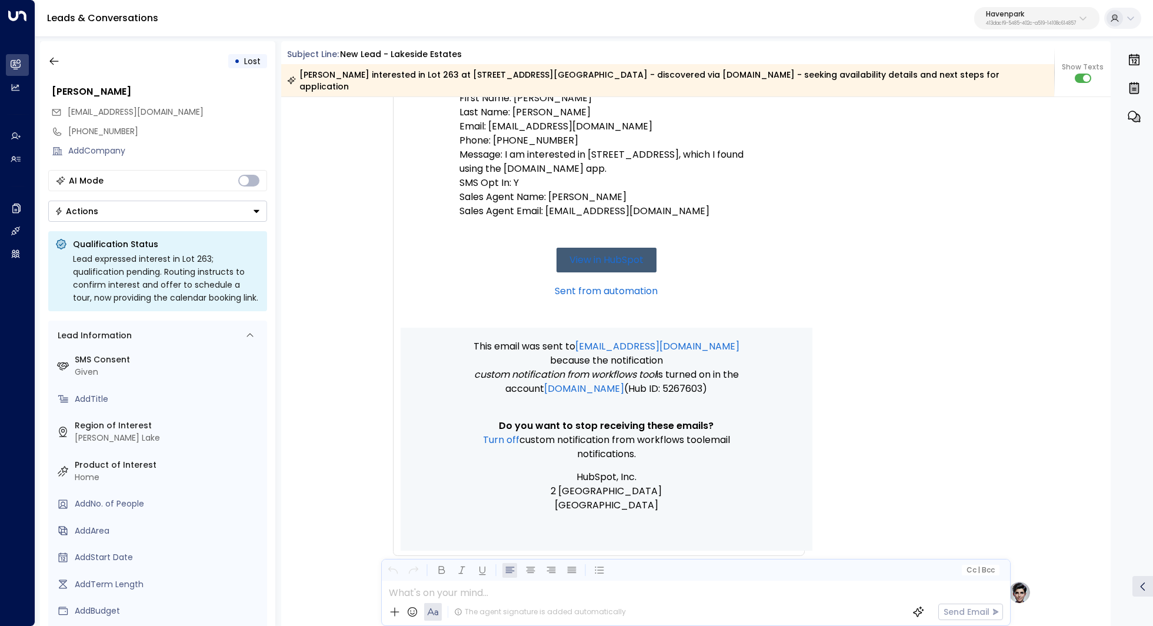
scroll to position [246, 0]
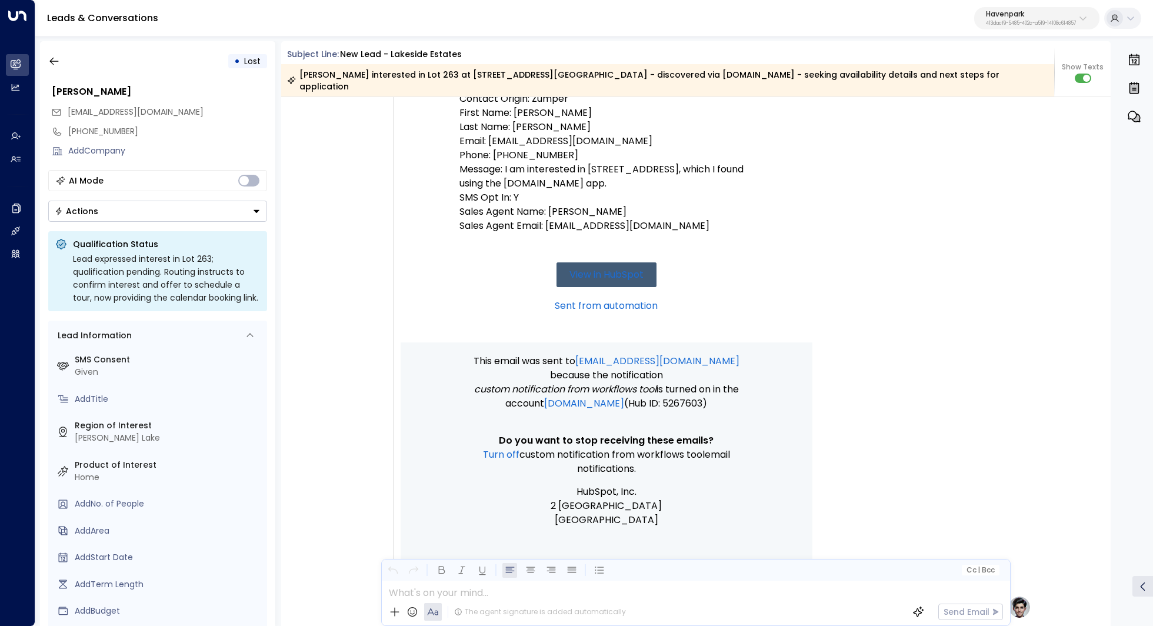
drag, startPoint x: 523, startPoint y: 425, endPoint x: 644, endPoint y: 452, distance: 124.0
click at [646, 452] on td "This email was sent to [EMAIL_ADDRESS][DOMAIN_NAME] because the notification Cu…" at bounding box center [606, 453] width 294 height 223
click at [683, 476] on td at bounding box center [606, 480] width 294 height 9
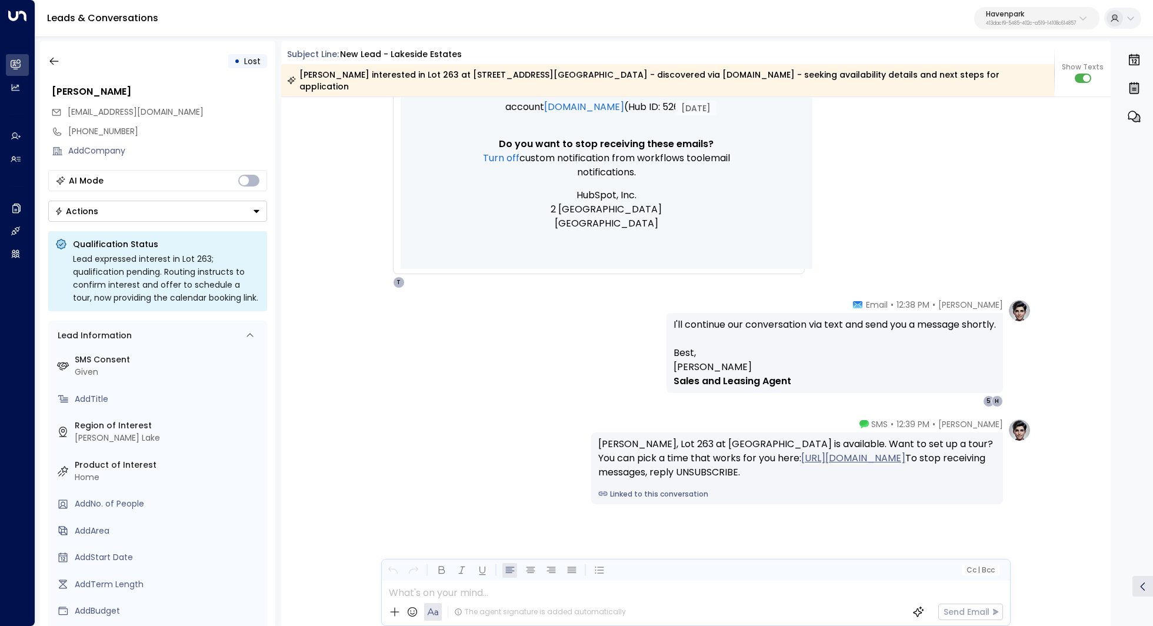
scroll to position [569, 0]
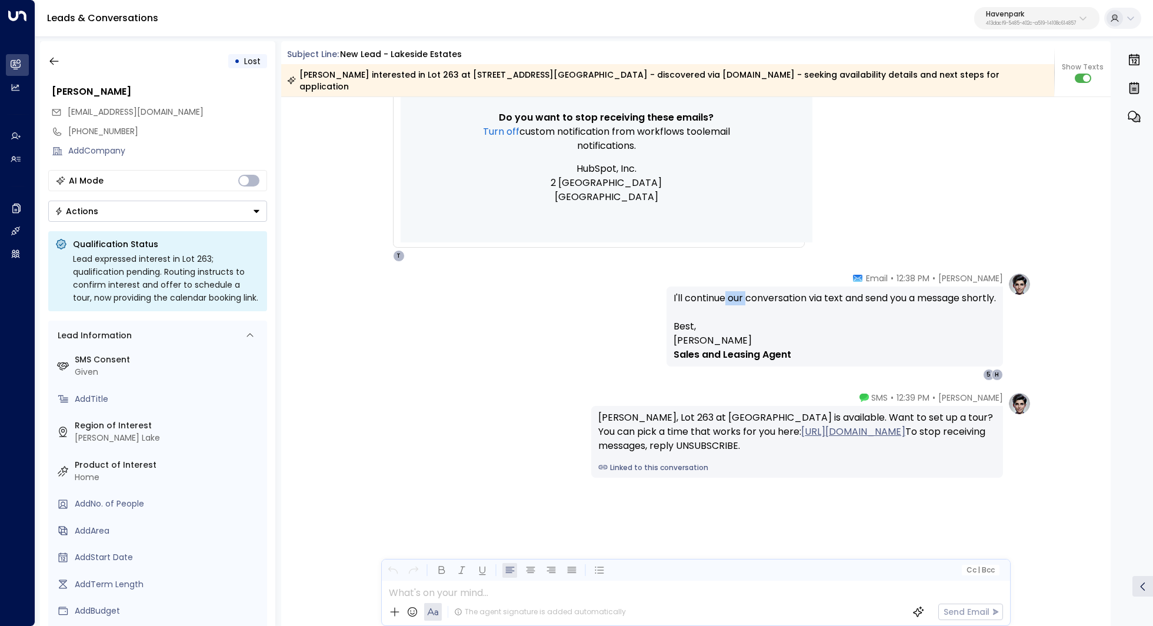
drag, startPoint x: 718, startPoint y: 287, endPoint x: 738, endPoint y: 287, distance: 20.0
click at [738, 291] on p "I'll continue our conversation via text and send you a message shortly." at bounding box center [834, 305] width 322 height 28
click at [45, 59] on button "button" at bounding box center [54, 61] width 21 height 21
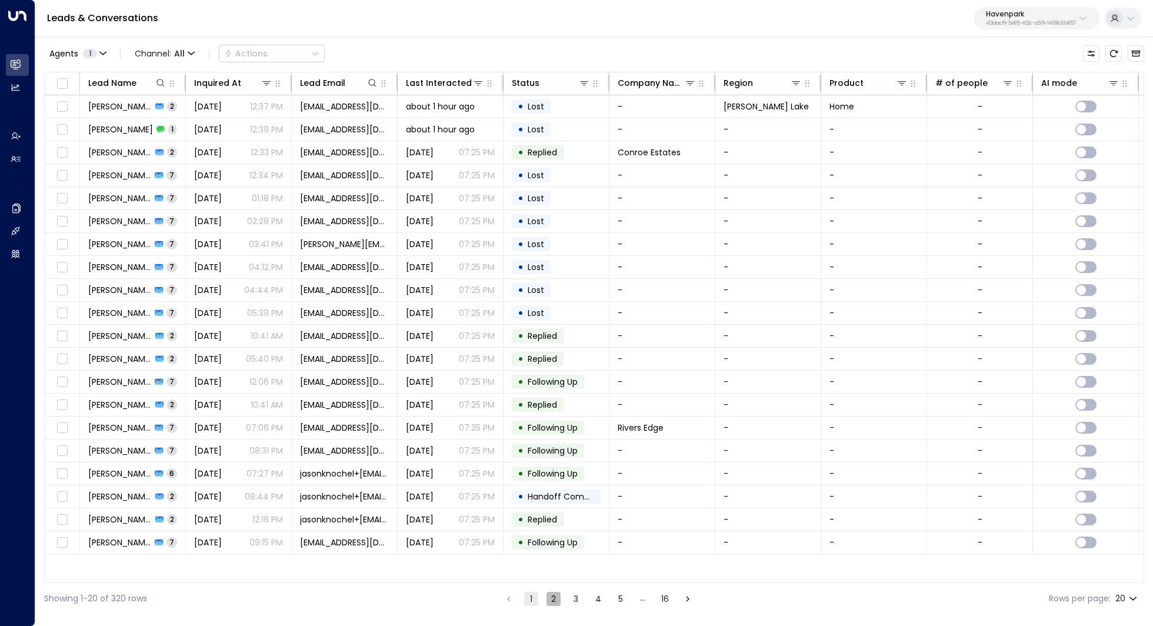
click at [548, 598] on button "2" at bounding box center [553, 599] width 14 height 14
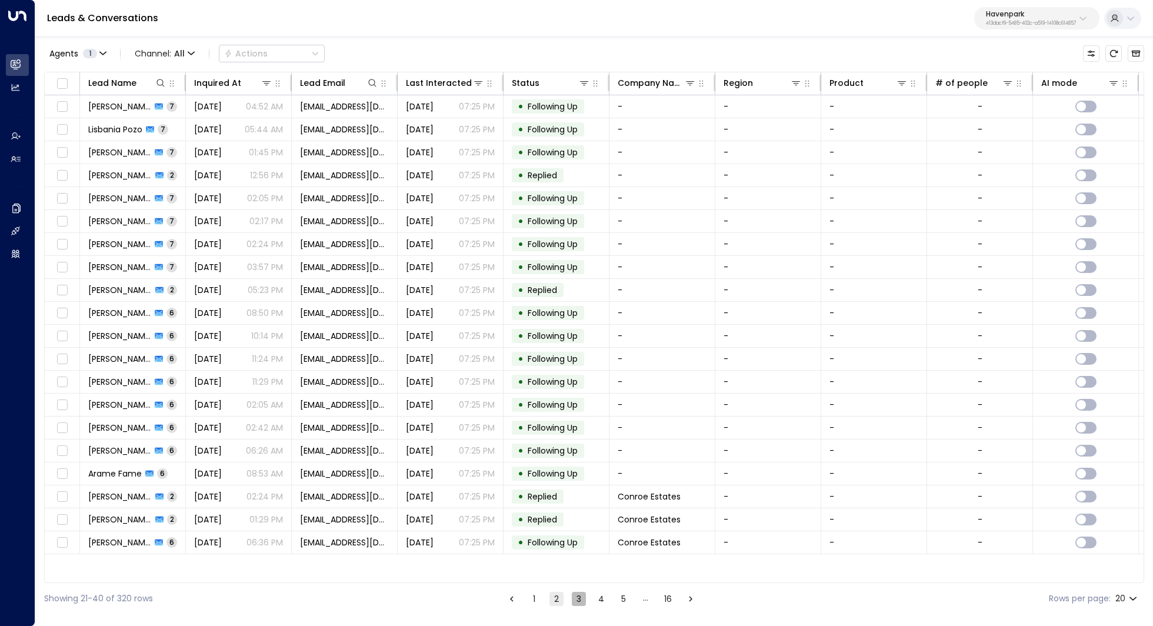
click at [578, 602] on button "3" at bounding box center [579, 599] width 14 height 14
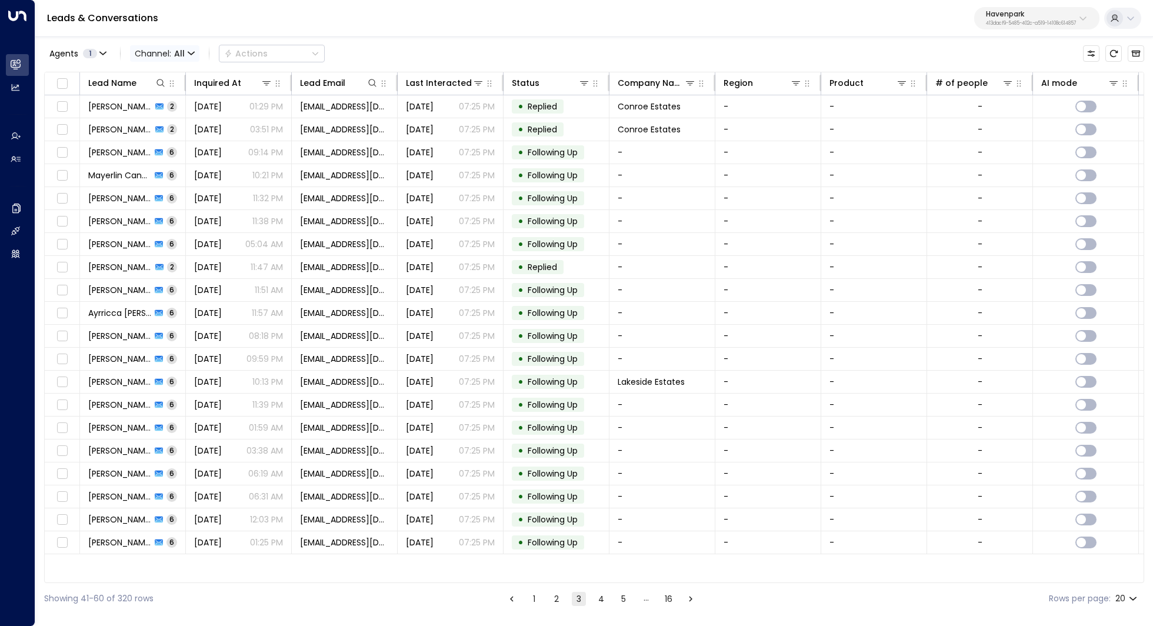
click at [174, 59] on span "Channel: All" at bounding box center [164, 53] width 69 height 16
click at [160, 87] on p "SMS" at bounding box center [160, 83] width 42 height 7
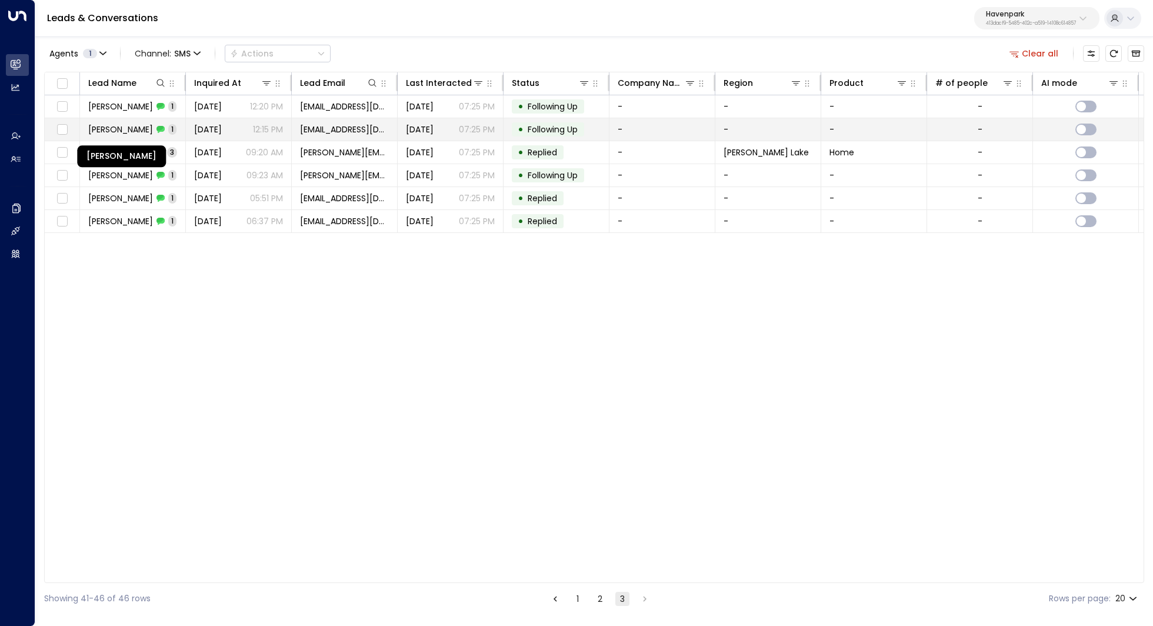
click at [134, 127] on span "[PERSON_NAME]" at bounding box center [120, 130] width 65 height 12
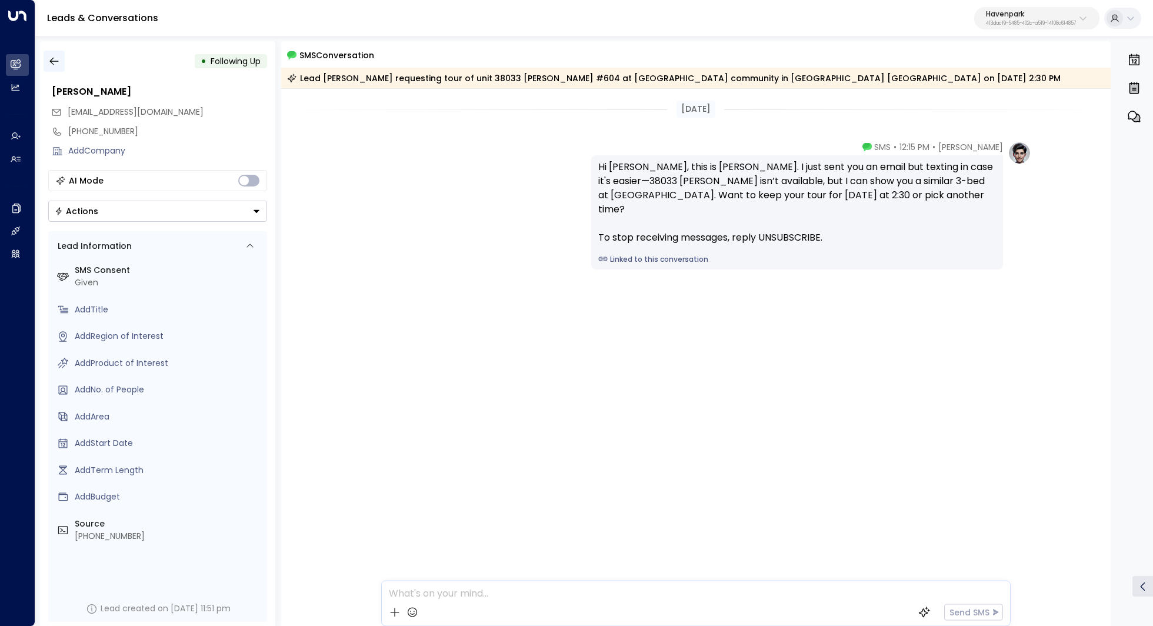
click at [55, 55] on icon "button" at bounding box center [54, 61] width 12 height 12
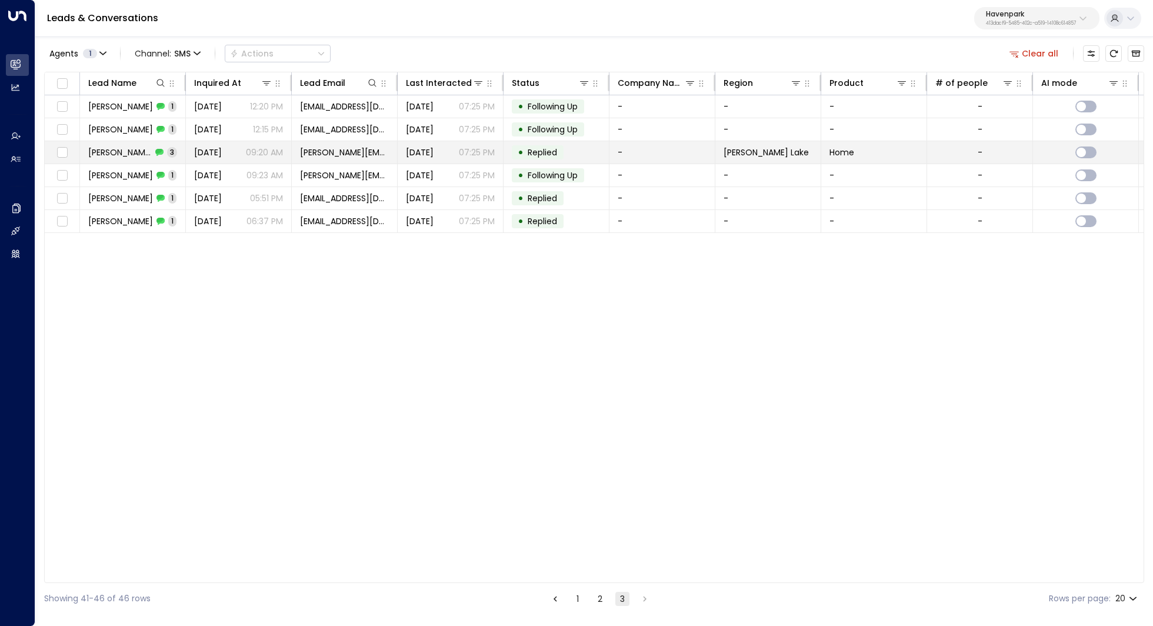
click at [114, 157] on span "[PERSON_NAME]" at bounding box center [120, 152] width 64 height 12
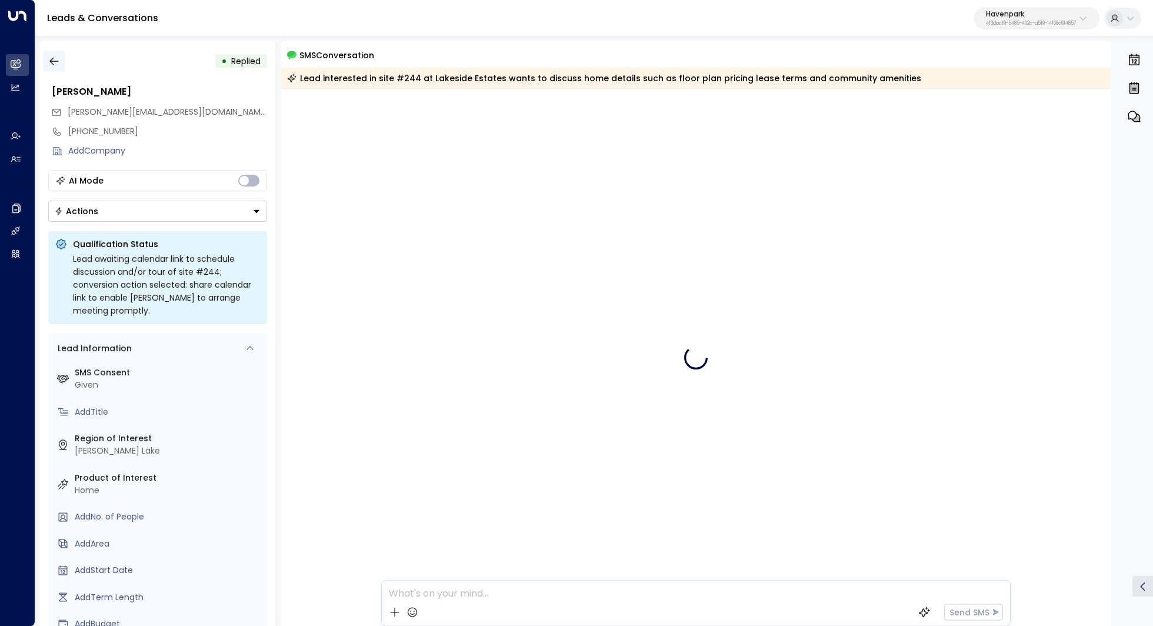
click at [49, 59] on icon "button" at bounding box center [54, 61] width 12 height 12
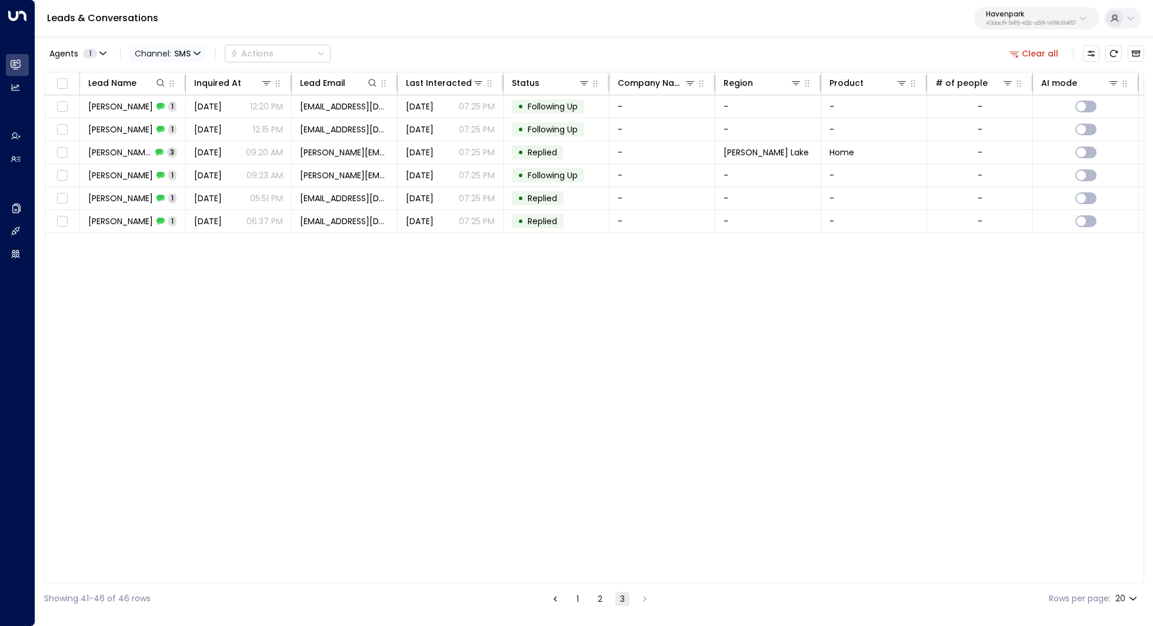
click at [162, 48] on span "Channel: SMS" at bounding box center [167, 53] width 75 height 16
click at [169, 75] on p "All" at bounding box center [160, 71] width 42 height 7
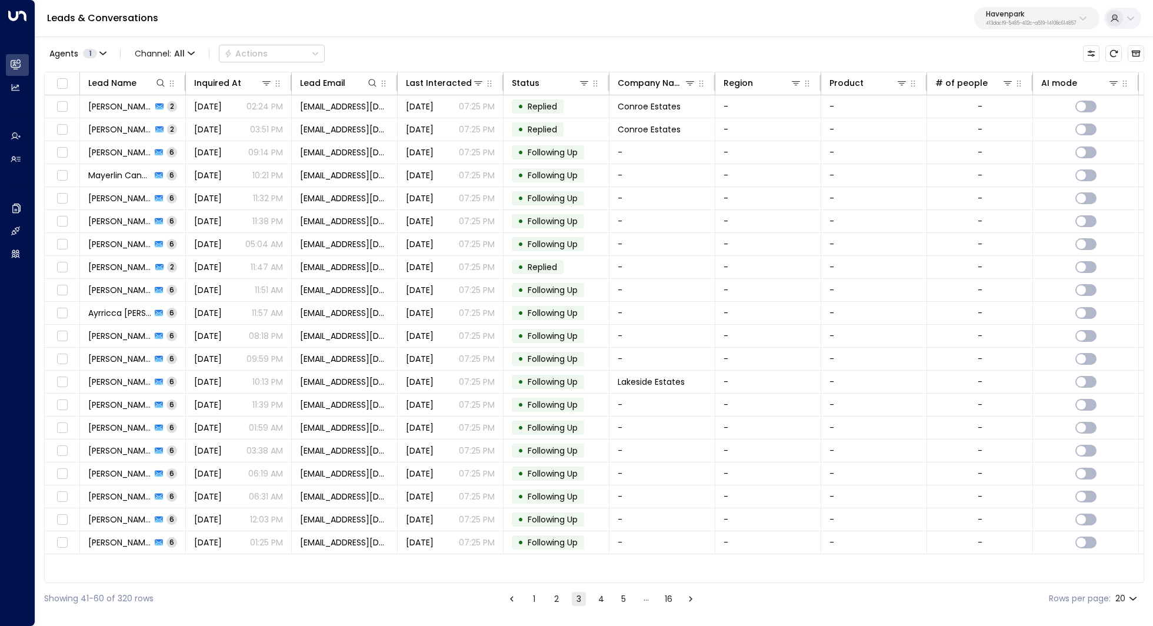
click at [531, 596] on button "1" at bounding box center [534, 599] width 14 height 14
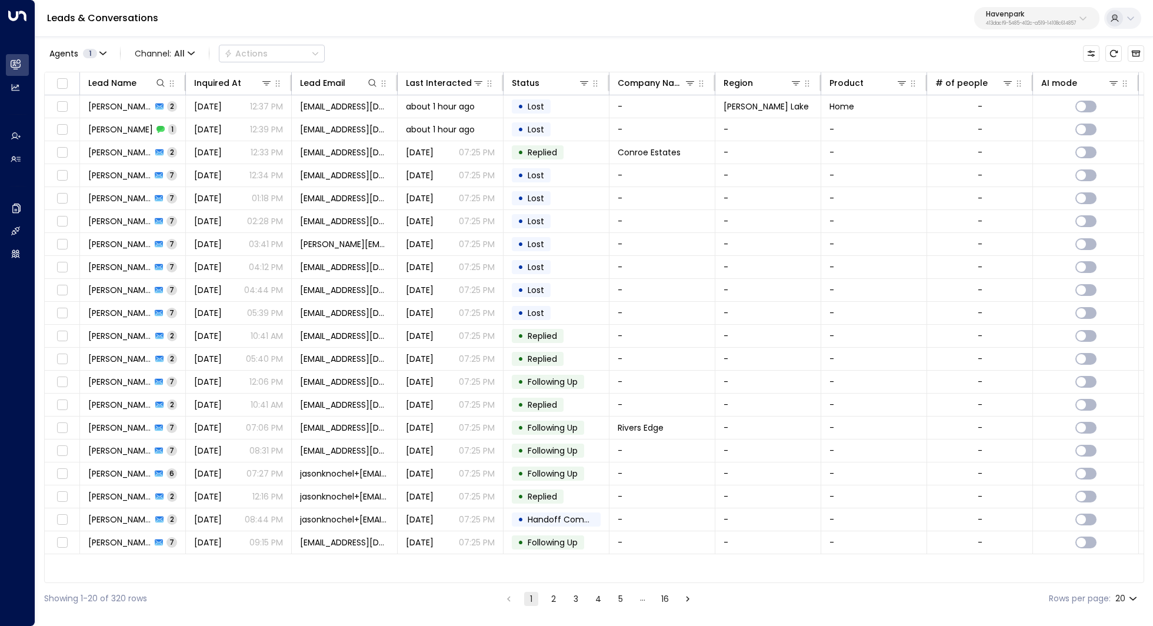
click at [348, 18] on div "Leads & Conversations Havenpark 413dacf9-5485-402c-a519-14108c614857" at bounding box center [594, 18] width 1118 height 37
click at [556, 603] on button "2" at bounding box center [553, 599] width 14 height 14
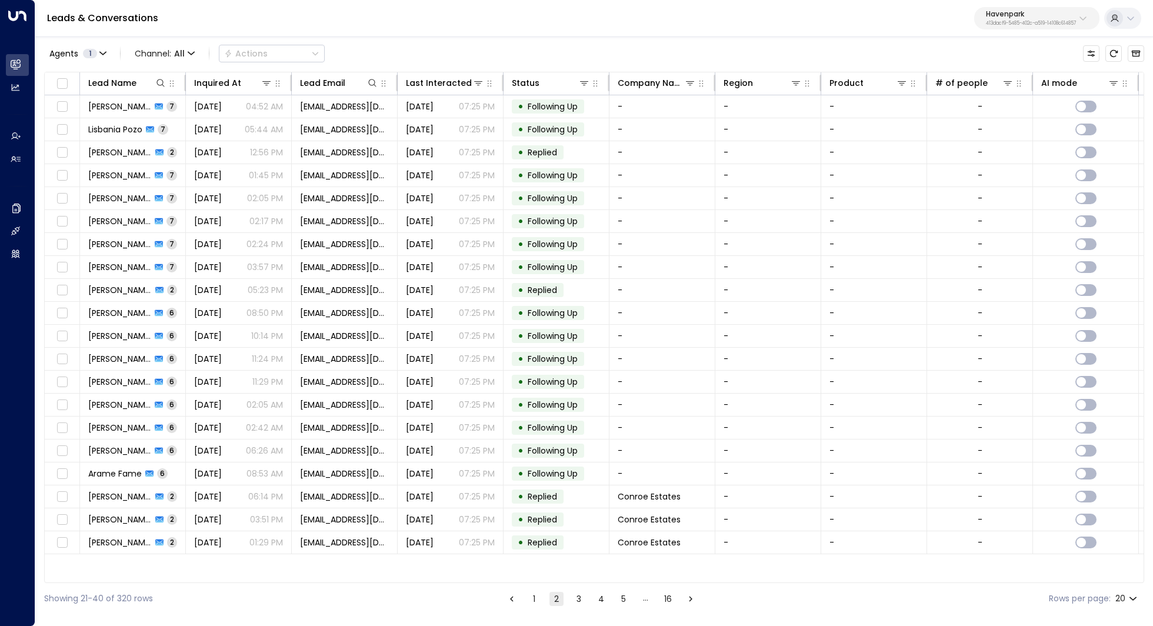
click at [579, 602] on button "3" at bounding box center [579, 599] width 14 height 14
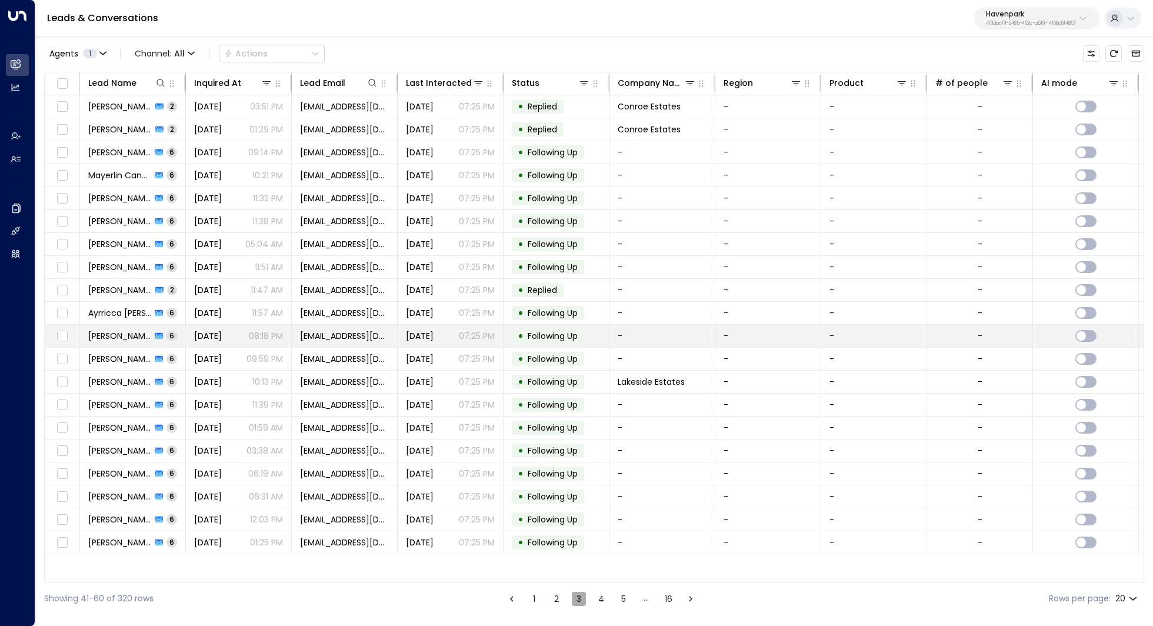
drag, startPoint x: 582, startPoint y: 602, endPoint x: 379, endPoint y: 337, distance: 333.6
click at [379, 337] on div "Agents 1 Channel: All Actions Lead Name Inquired At Lead Email Last Interacted …" at bounding box center [594, 324] width 1100 height 579
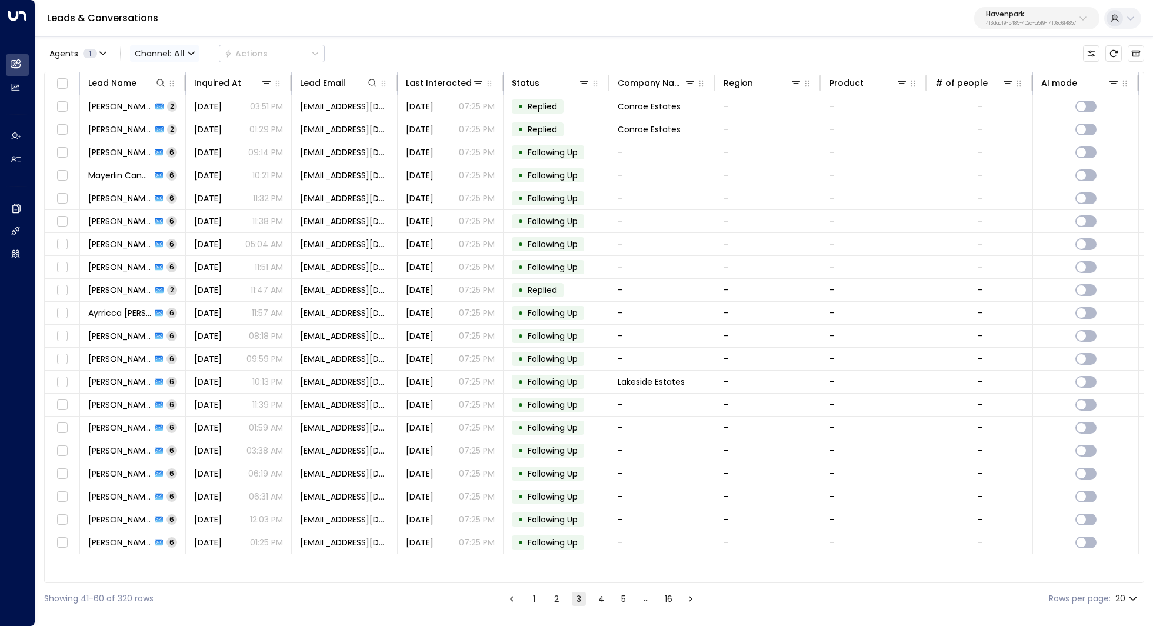
click at [171, 52] on span "Channel: All" at bounding box center [164, 53] width 69 height 16
click at [153, 124] on span "Voice" at bounding box center [148, 120] width 18 height 7
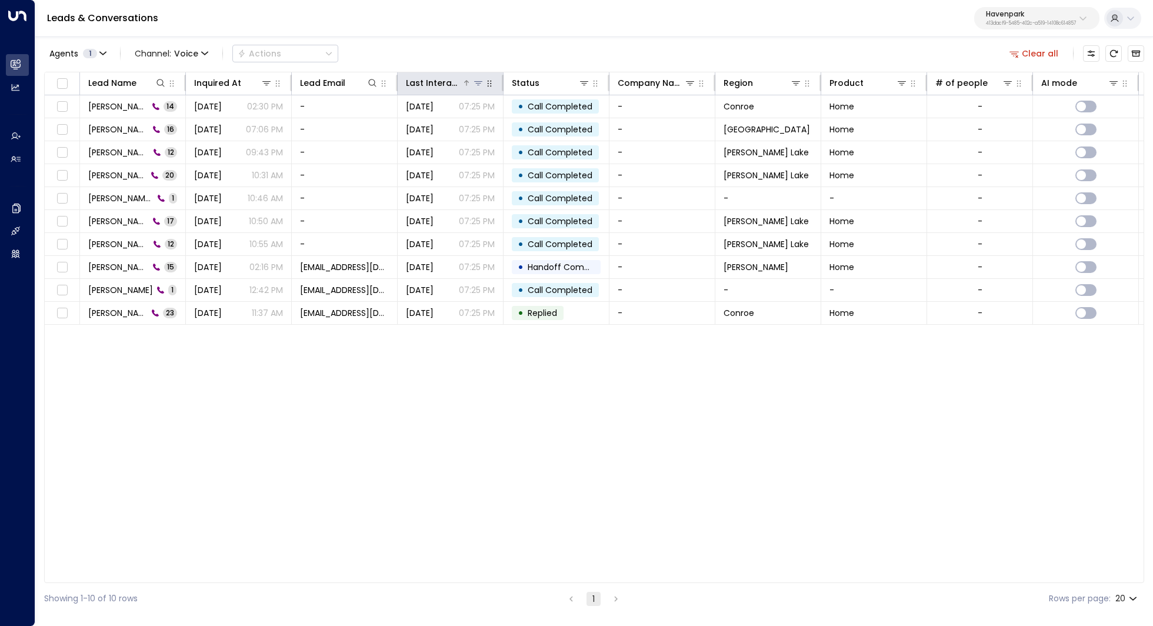
click at [470, 85] on div at bounding box center [473, 83] width 22 height 12
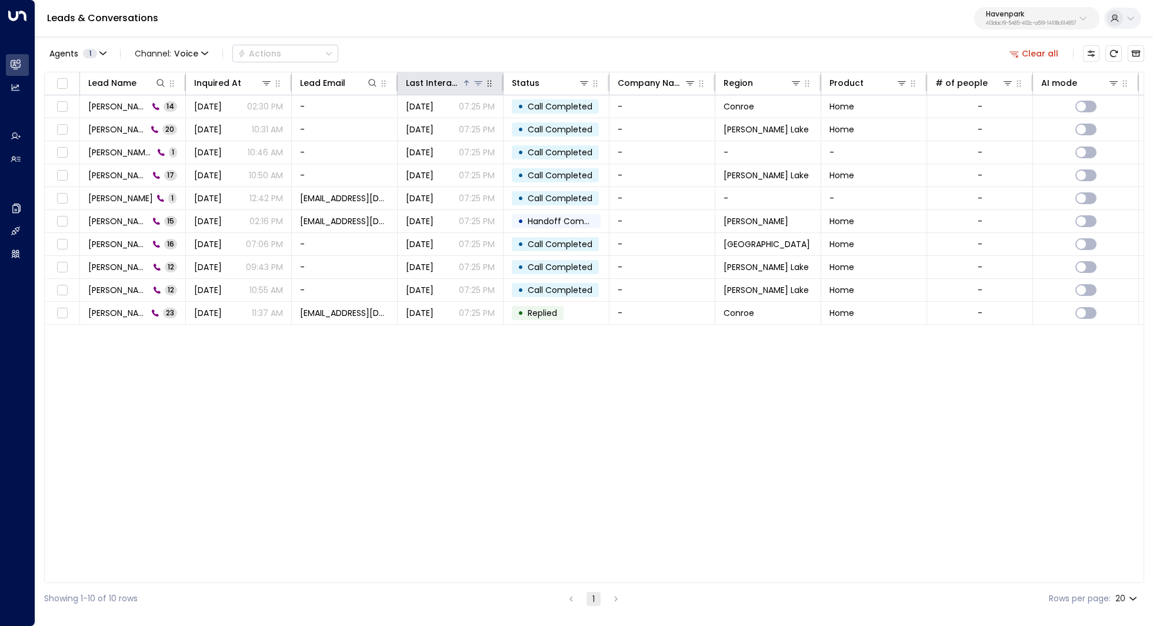
click at [470, 85] on div at bounding box center [473, 83] width 22 height 12
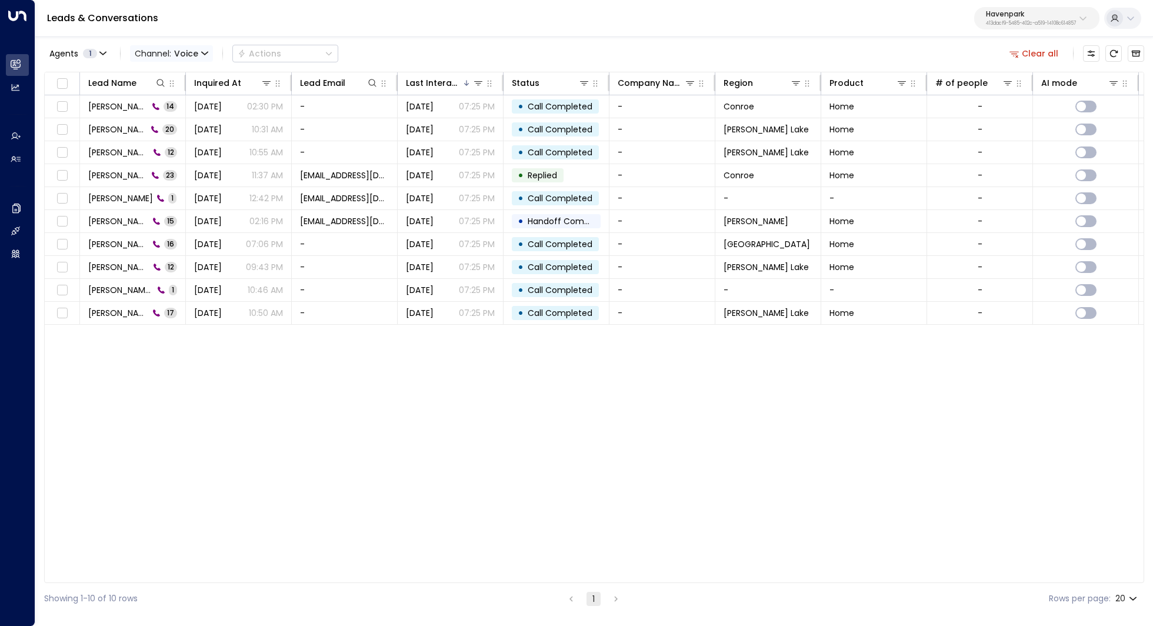
click at [192, 52] on span "Voice" at bounding box center [186, 53] width 24 height 9
click at [170, 72] on p "All" at bounding box center [160, 71] width 42 height 7
